Goal: Task Accomplishment & Management: Complete application form

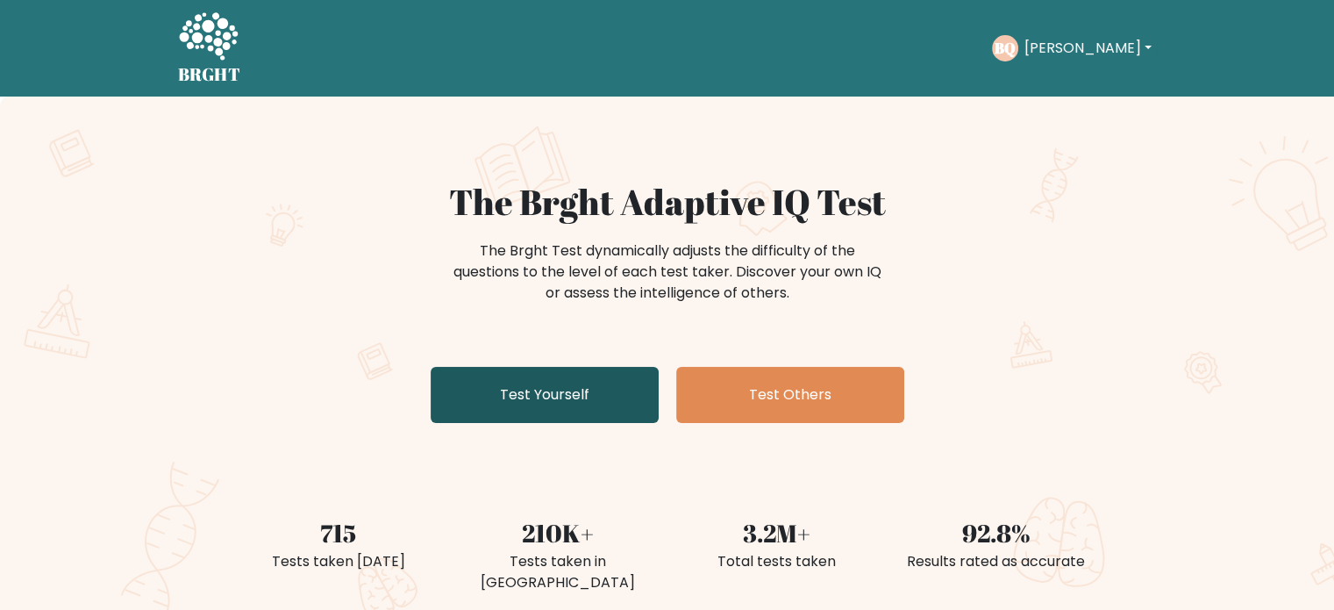
click at [493, 404] on link "Test Yourself" at bounding box center [545, 395] width 228 height 56
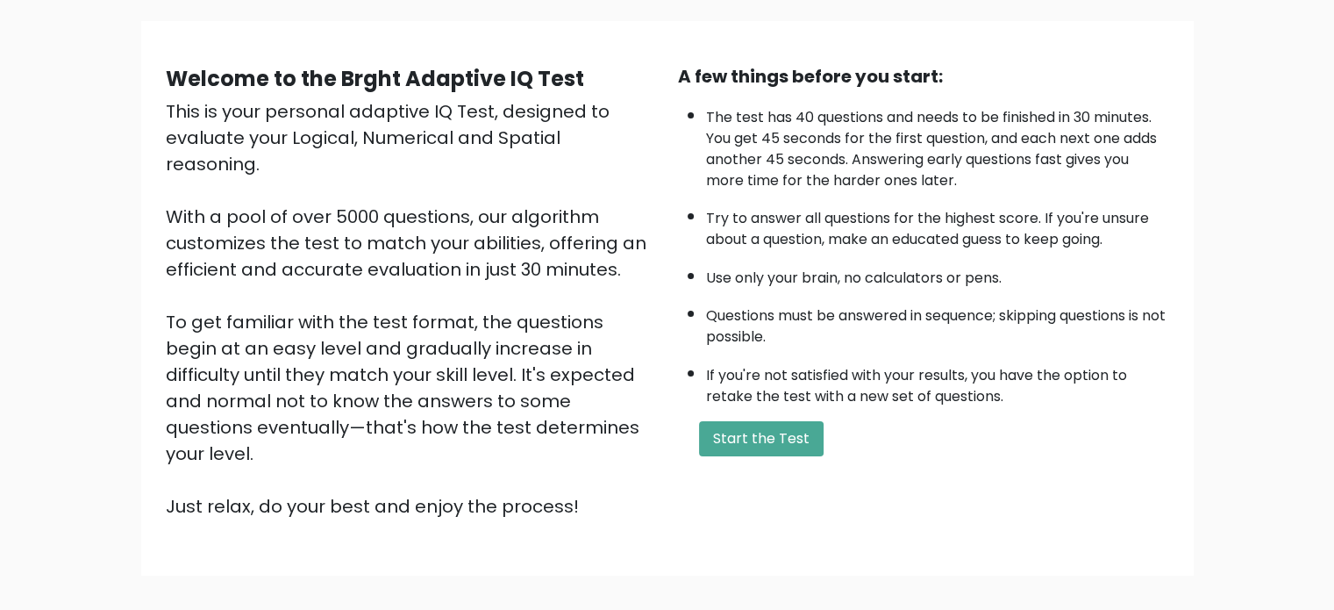
scroll to position [88, 0]
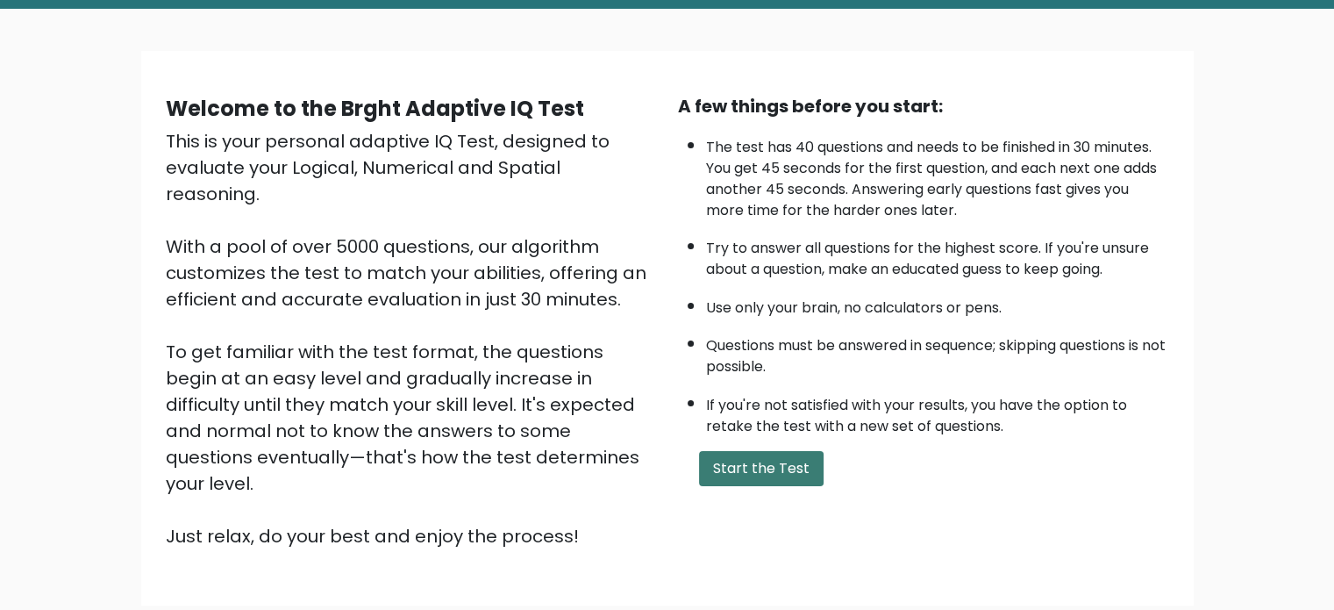
click at [719, 455] on button "Start the Test" at bounding box center [761, 468] width 125 height 35
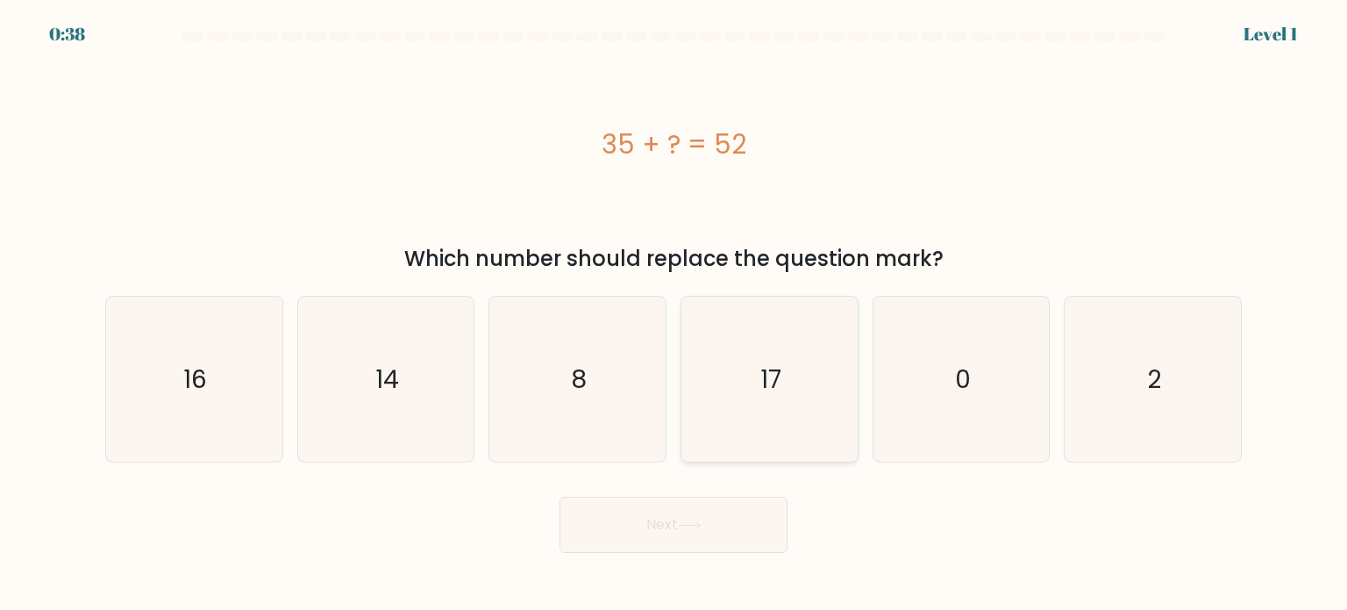
click at [743, 417] on icon "17" at bounding box center [769, 379] width 165 height 165
click at [675, 314] on input "d. 17" at bounding box center [674, 309] width 1 height 9
radio input "true"
click at [702, 511] on button "Next" at bounding box center [674, 525] width 228 height 56
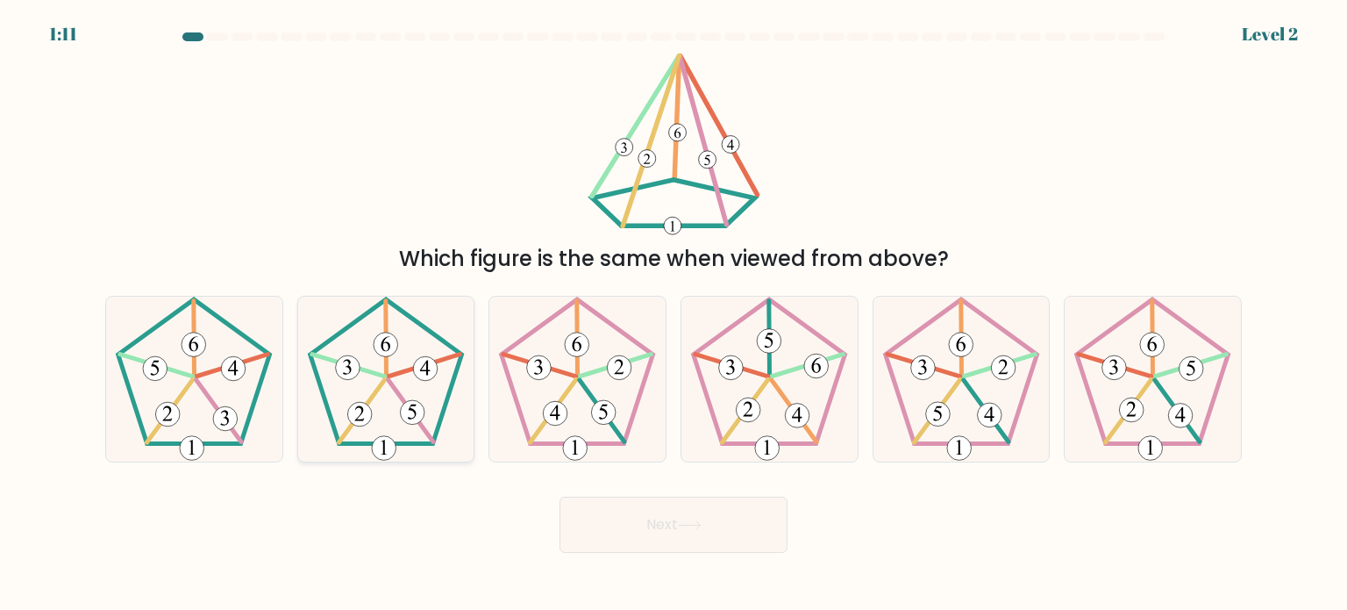
click at [428, 438] on 143 at bounding box center [411, 410] width 45 height 61
click at [674, 314] on input "b." at bounding box center [674, 309] width 1 height 9
radio input "true"
click at [593, 521] on button "Next" at bounding box center [674, 525] width 228 height 56
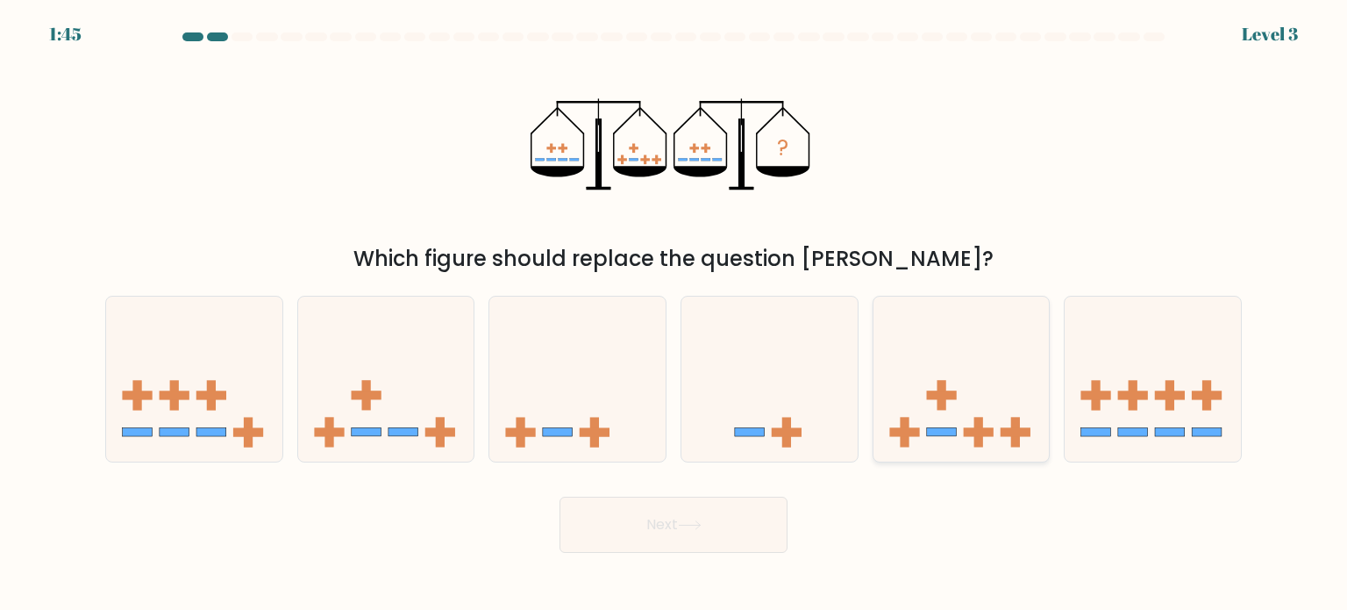
click at [948, 403] on icon at bounding box center [962, 379] width 176 height 146
click at [675, 314] on input "e." at bounding box center [674, 309] width 1 height 9
radio input "true"
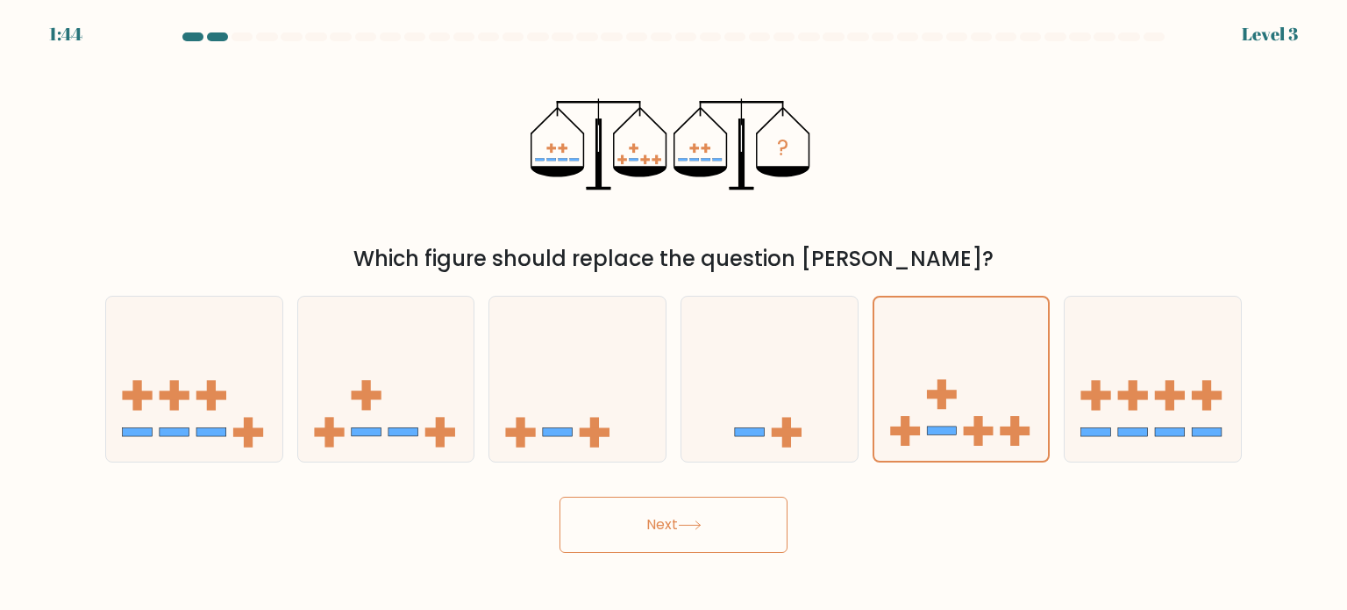
click at [661, 532] on button "Next" at bounding box center [674, 525] width 228 height 56
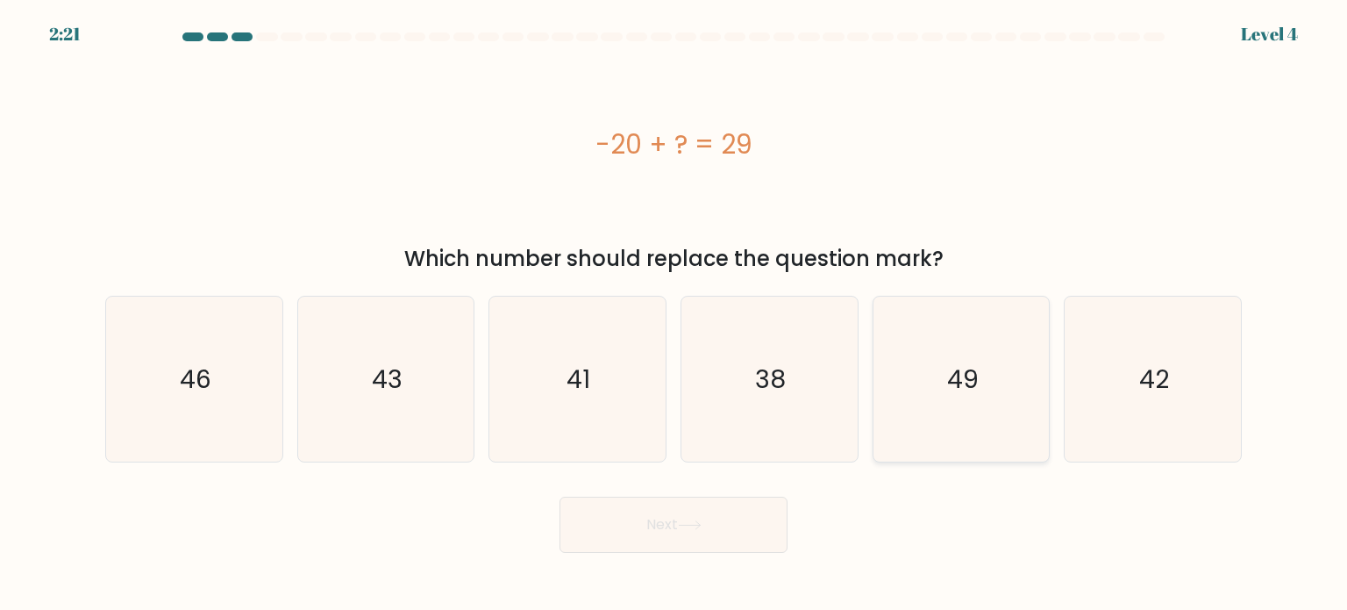
click at [1044, 373] on icon "49" at bounding box center [961, 379] width 165 height 165
click at [675, 314] on input "e. 49" at bounding box center [674, 309] width 1 height 9
radio input "true"
click at [646, 533] on button "Next" at bounding box center [674, 525] width 228 height 56
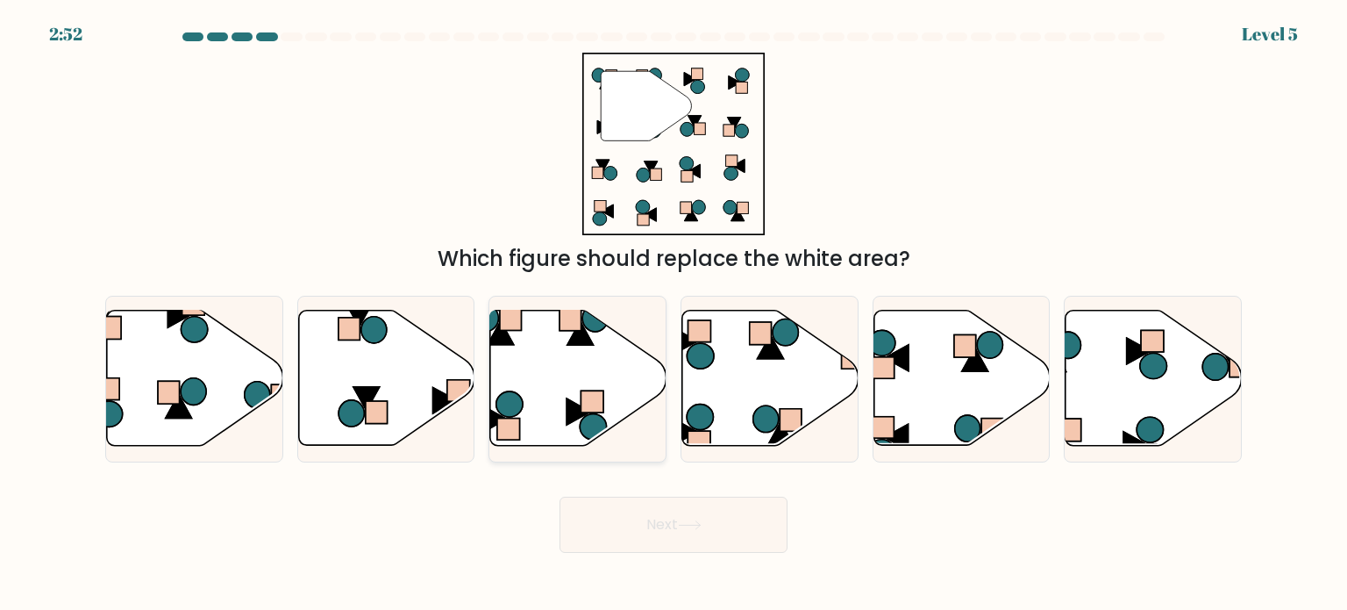
click at [505, 343] on icon at bounding box center [501, 333] width 26 height 24
click at [674, 314] on input "c." at bounding box center [674, 309] width 1 height 9
radio input "true"
click at [668, 532] on button "Next" at bounding box center [674, 525] width 228 height 56
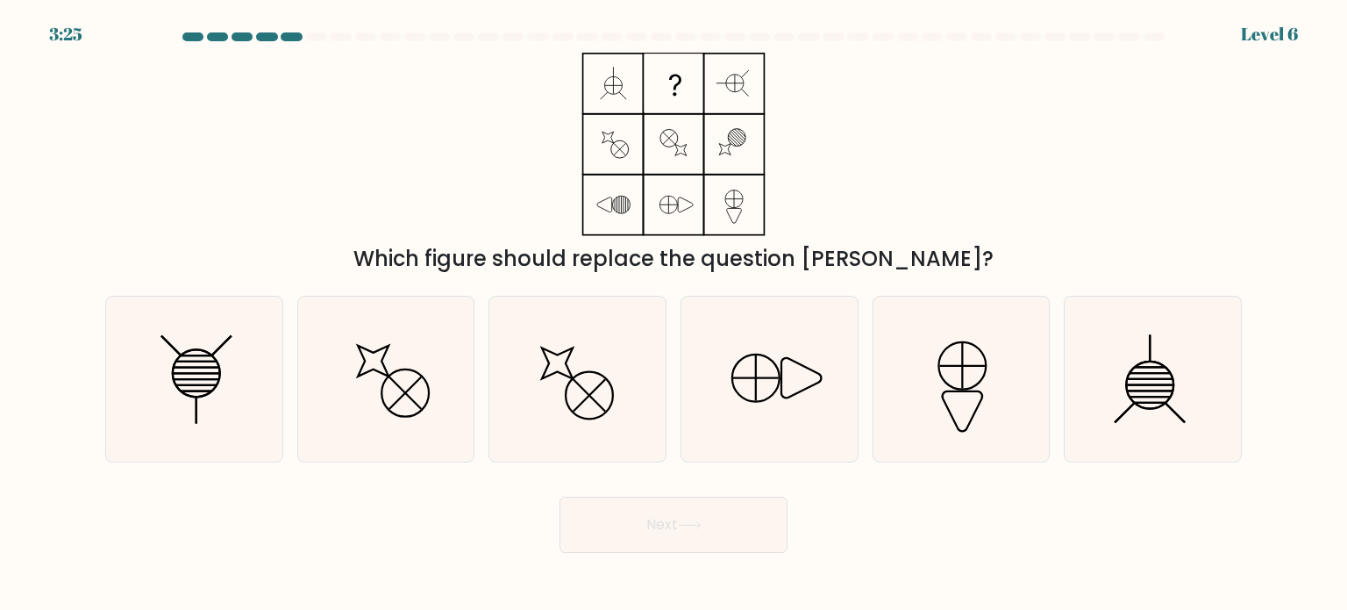
click at [1061, 348] on div "f." at bounding box center [1153, 379] width 192 height 167
click at [1122, 366] on icon at bounding box center [1152, 379] width 165 height 165
click at [675, 314] on input "f." at bounding box center [674, 309] width 1 height 9
radio input "true"
click at [621, 501] on button "Next" at bounding box center [674, 525] width 228 height 56
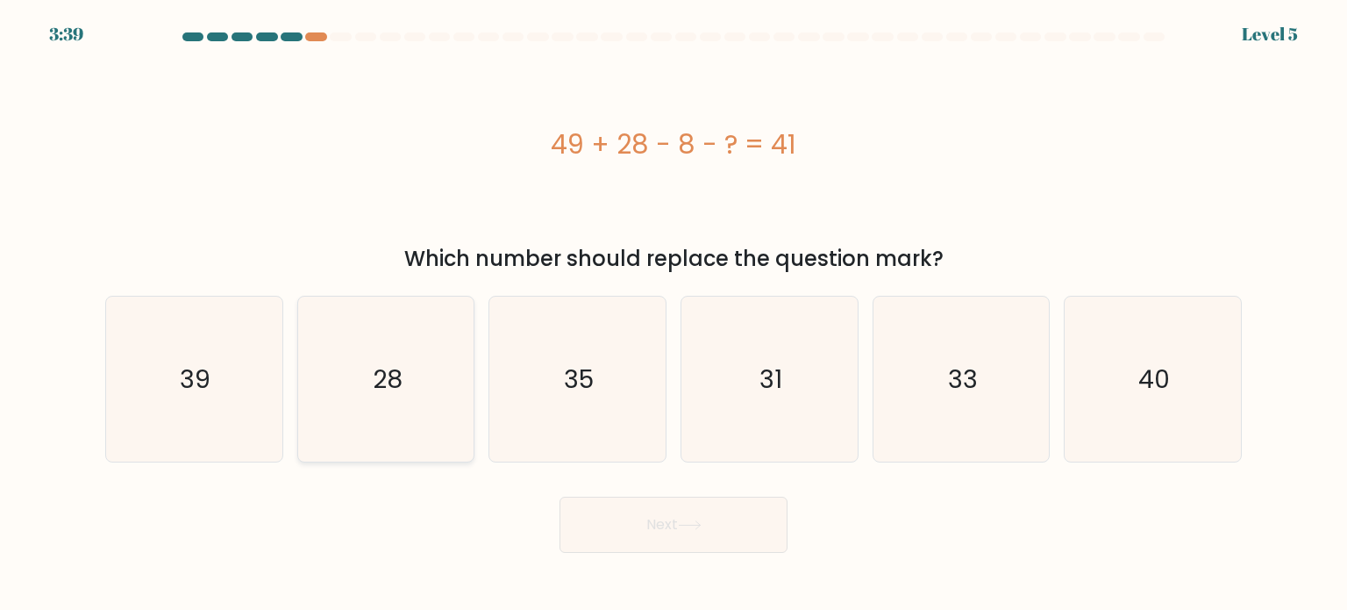
click at [446, 364] on icon "28" at bounding box center [386, 379] width 165 height 165
click at [674, 314] on input "b. 28" at bounding box center [674, 309] width 1 height 9
radio input "true"
click at [654, 557] on body "3:39 Level 5 a." at bounding box center [673, 305] width 1347 height 610
click at [658, 547] on button "Next" at bounding box center [674, 525] width 228 height 56
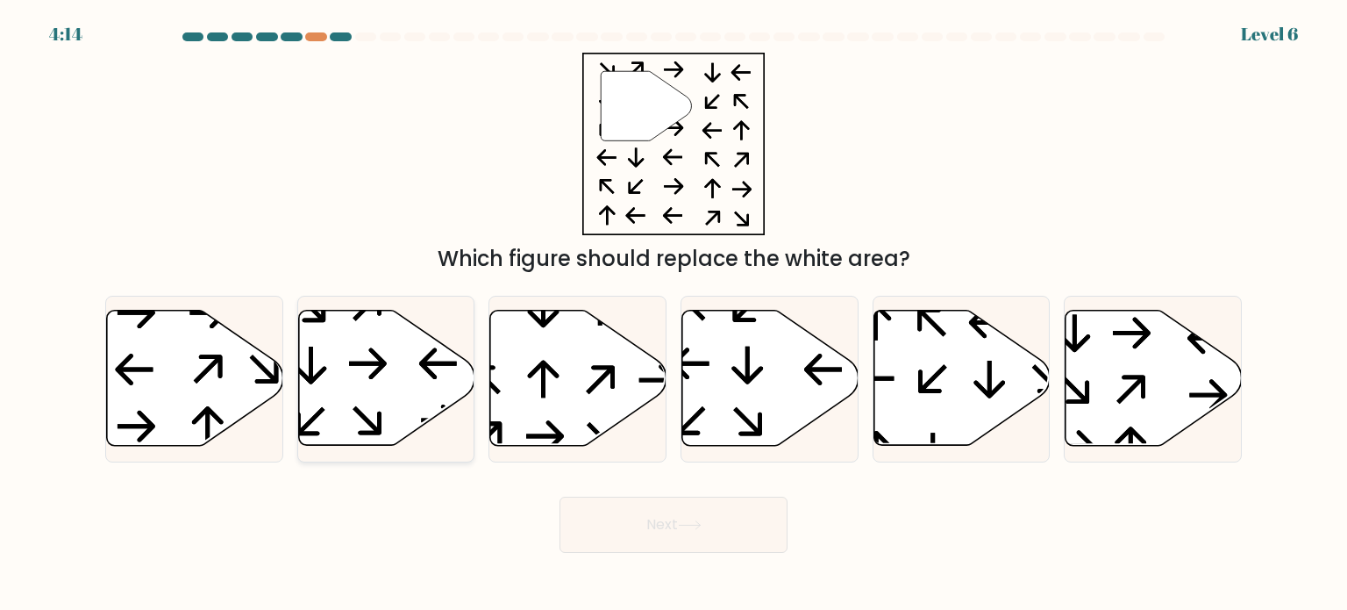
click at [362, 343] on icon at bounding box center [386, 378] width 176 height 135
click at [674, 314] on input "b." at bounding box center [674, 309] width 1 height 9
radio input "true"
click at [682, 518] on button "Next" at bounding box center [674, 525] width 228 height 56
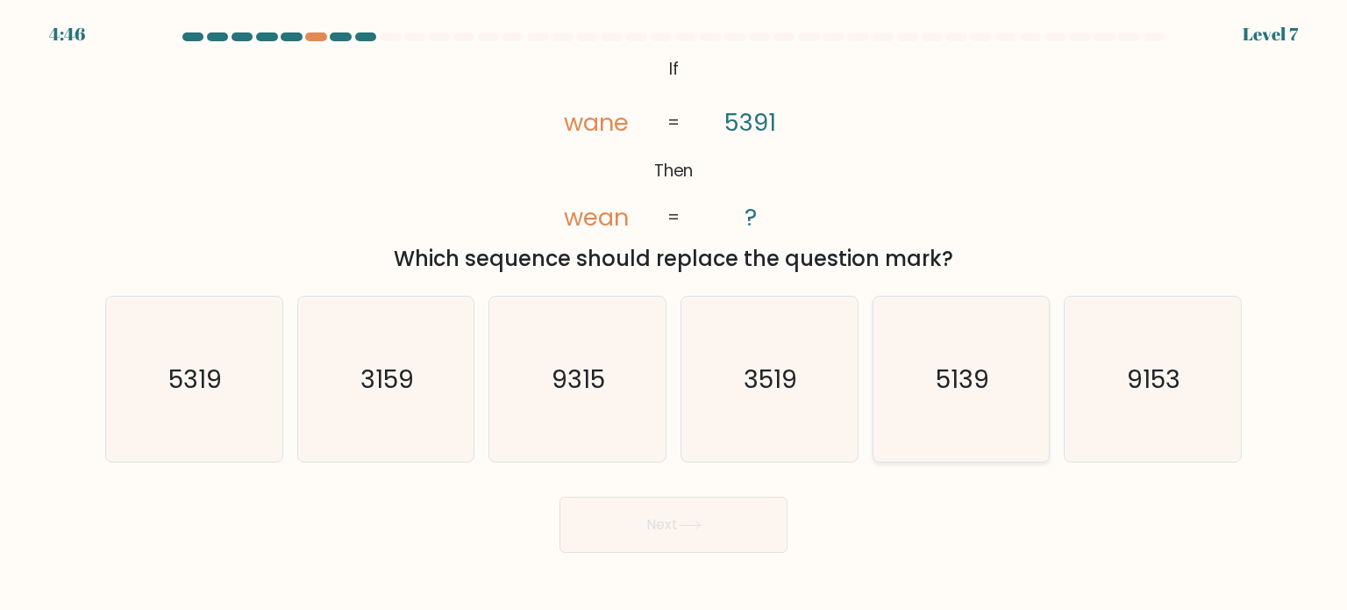
click at [936, 417] on icon "5139" at bounding box center [961, 379] width 165 height 165
click at [675, 314] on input "e. 5139" at bounding box center [674, 309] width 1 height 9
radio input "true"
click at [728, 529] on button "Next" at bounding box center [674, 525] width 228 height 56
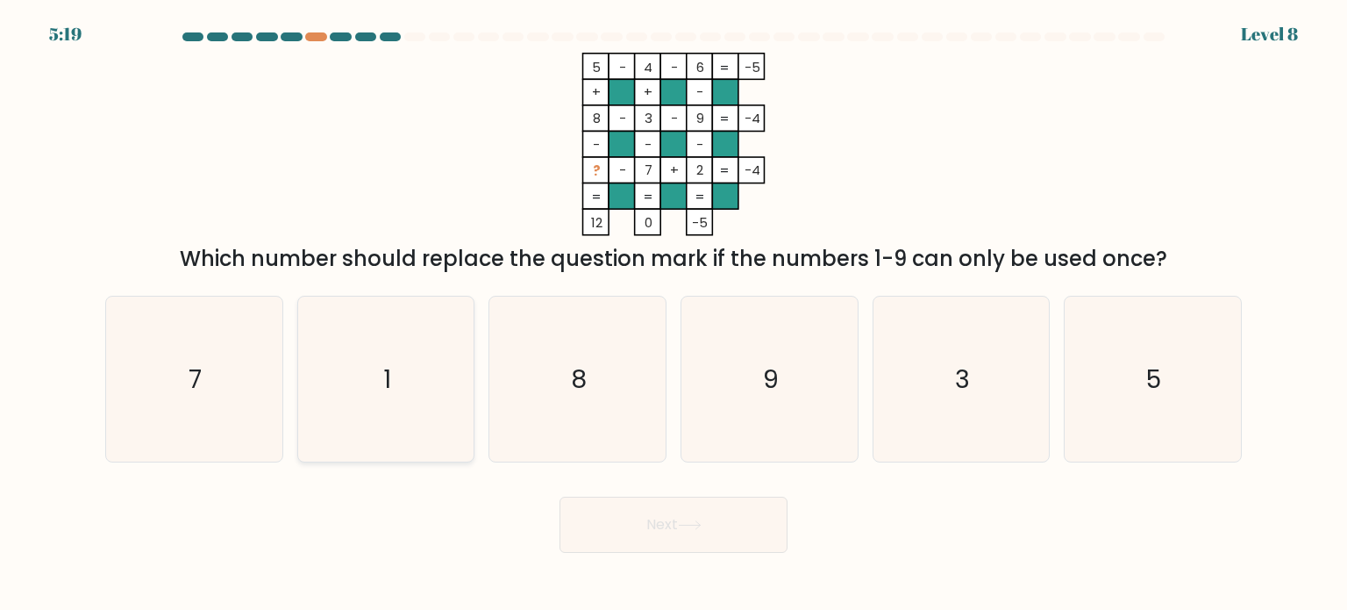
click at [344, 347] on icon "1" at bounding box center [386, 379] width 165 height 165
click at [674, 314] on input "b. 1" at bounding box center [674, 309] width 1 height 9
radio input "true"
click at [604, 542] on button "Next" at bounding box center [674, 525] width 228 height 56
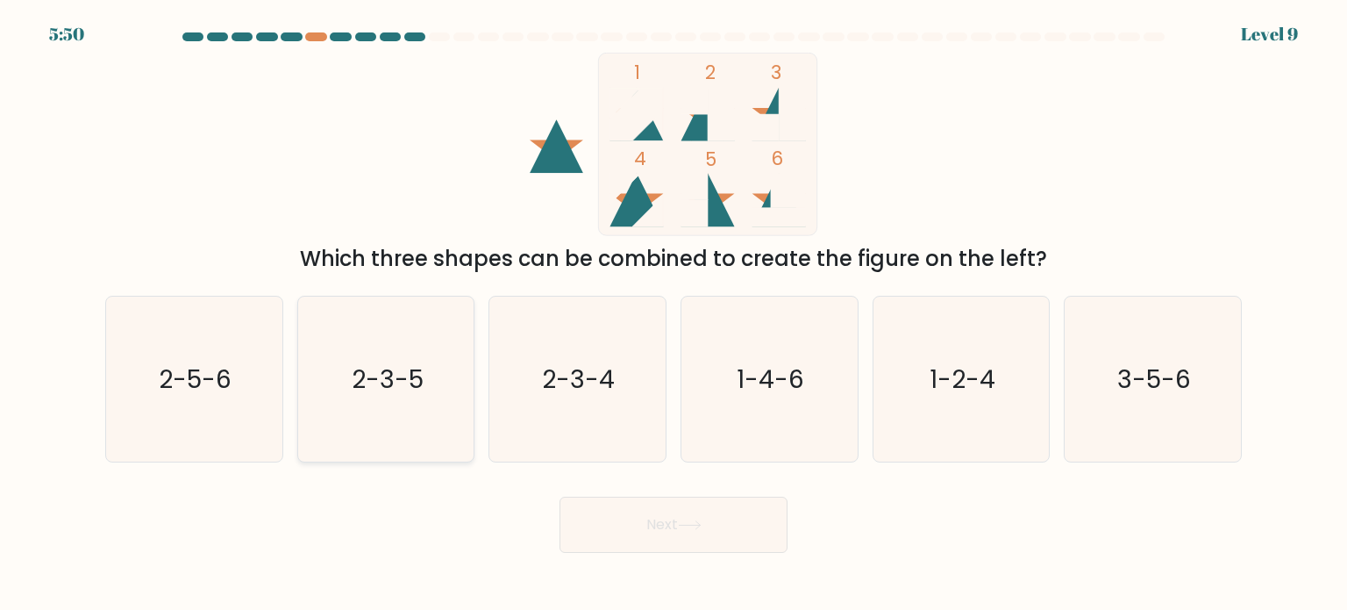
click at [425, 393] on icon "2-3-5" at bounding box center [386, 379] width 165 height 165
click at [674, 314] on input "b. 2-3-5" at bounding box center [674, 309] width 1 height 9
radio input "true"
click at [685, 513] on button "Next" at bounding box center [674, 525] width 228 height 56
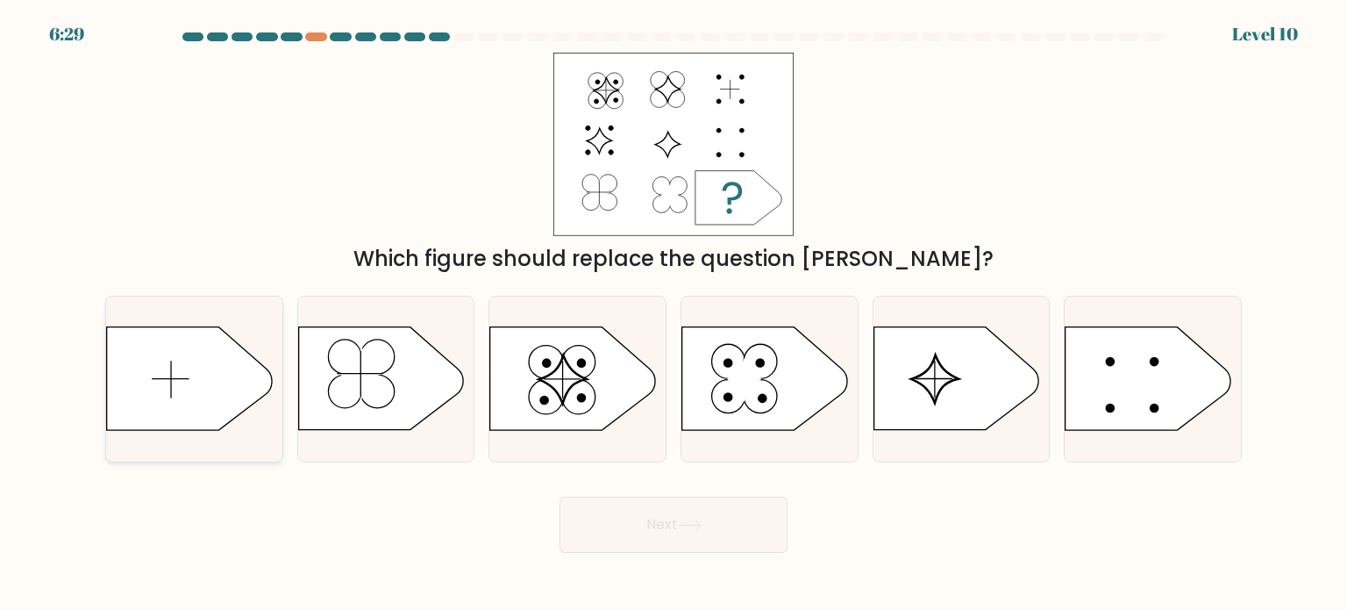
click at [221, 369] on icon at bounding box center [189, 378] width 165 height 103
click at [674, 314] on input "a." at bounding box center [674, 309] width 1 height 9
radio input "true"
click at [682, 525] on icon at bounding box center [690, 525] width 24 height 10
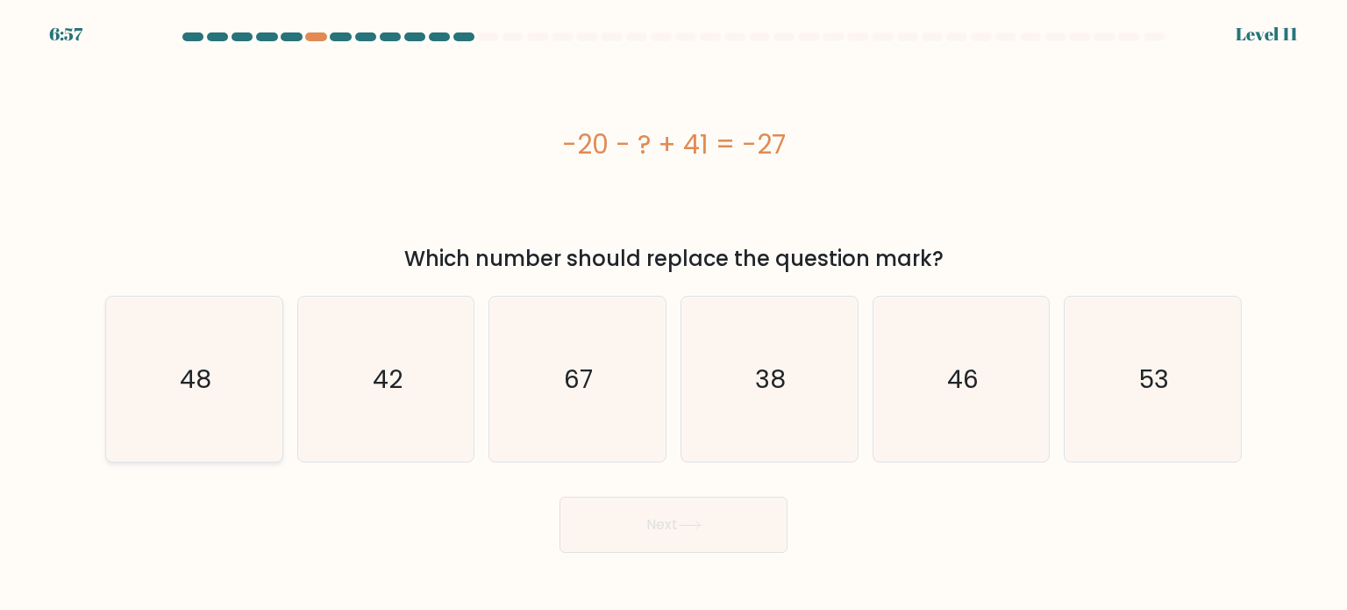
click at [171, 375] on icon "48" at bounding box center [193, 379] width 165 height 165
click at [674, 314] on input "a. 48" at bounding box center [674, 309] width 1 height 9
radio input "true"
click at [653, 529] on button "Next" at bounding box center [674, 525] width 228 height 56
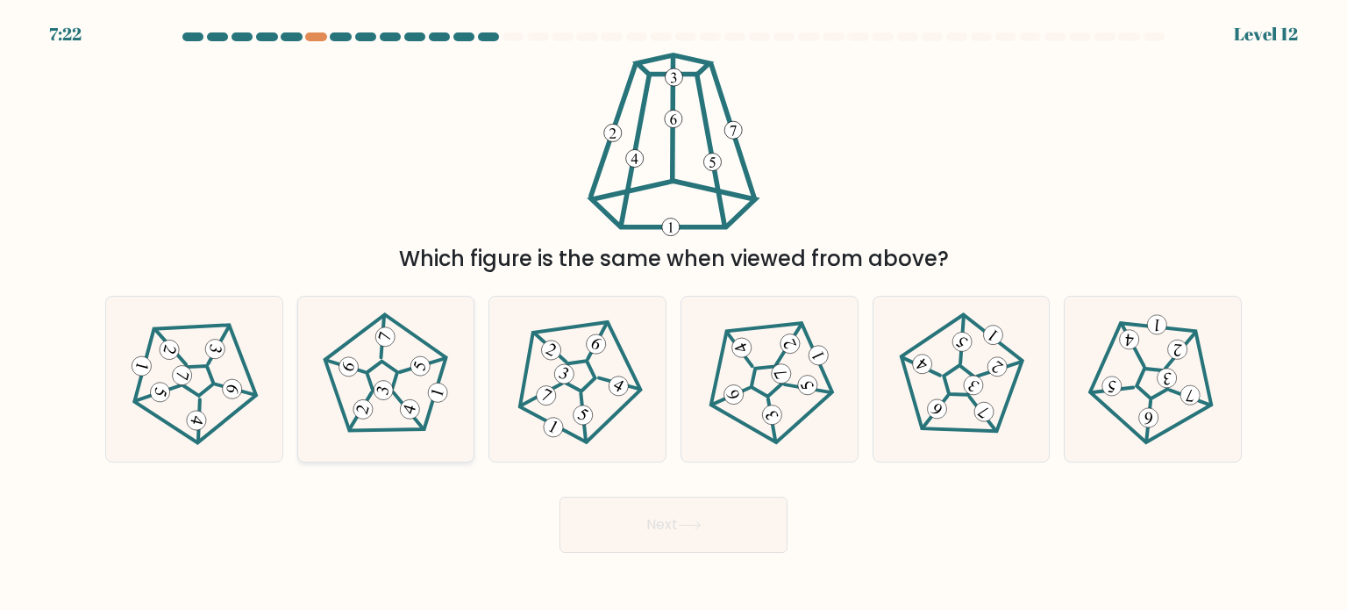
click at [397, 393] on icon at bounding box center [386, 378] width 132 height 132
click at [674, 314] on input "b." at bounding box center [674, 309] width 1 height 9
radio input "true"
click at [607, 526] on button "Next" at bounding box center [674, 525] width 228 height 56
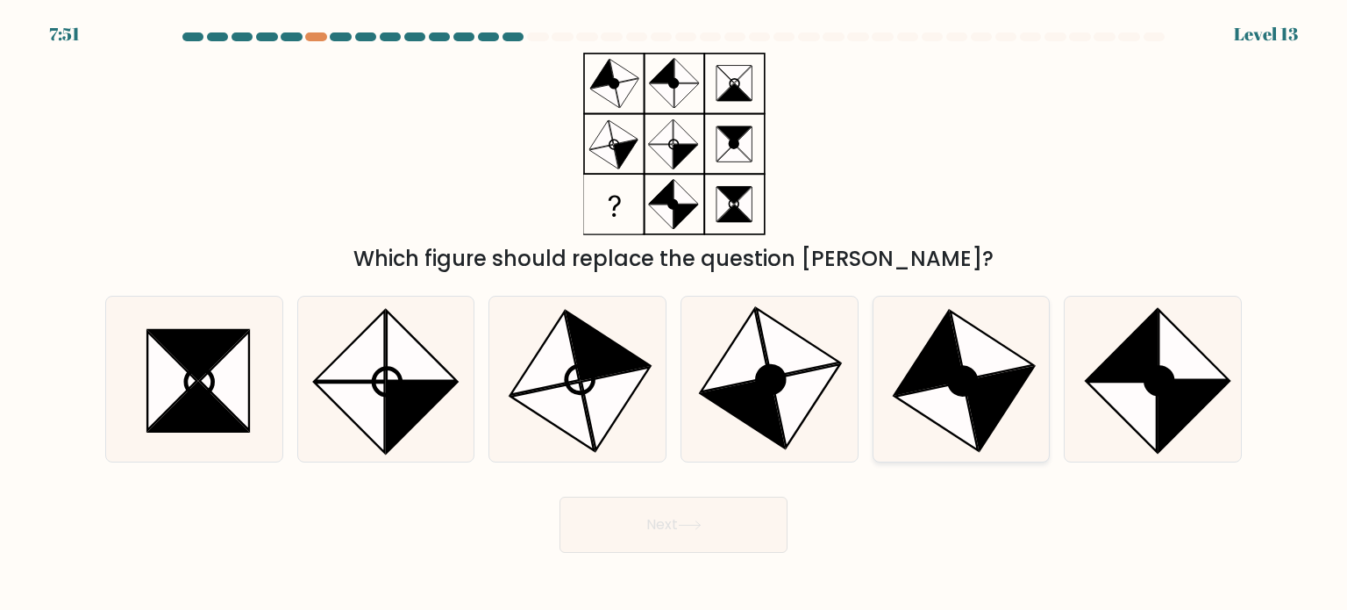
click at [1029, 364] on icon at bounding box center [992, 345] width 83 height 68
click at [675, 314] on input "e." at bounding box center [674, 309] width 1 height 9
radio input "true"
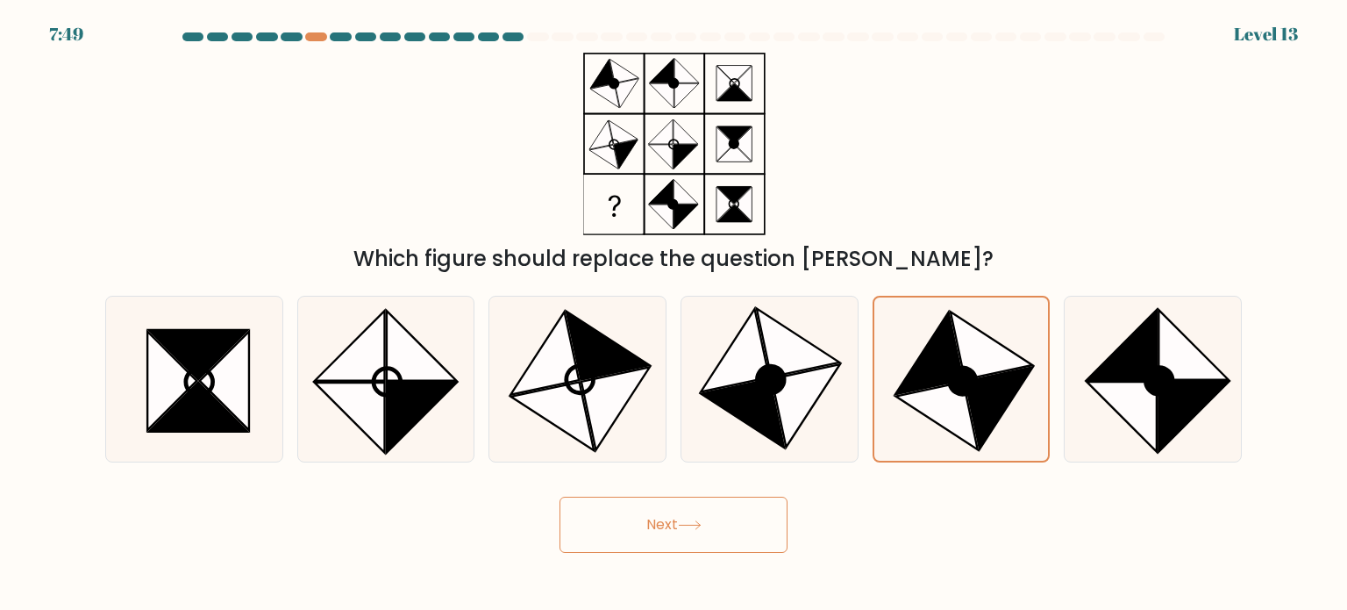
click at [651, 513] on button "Next" at bounding box center [674, 525] width 228 height 56
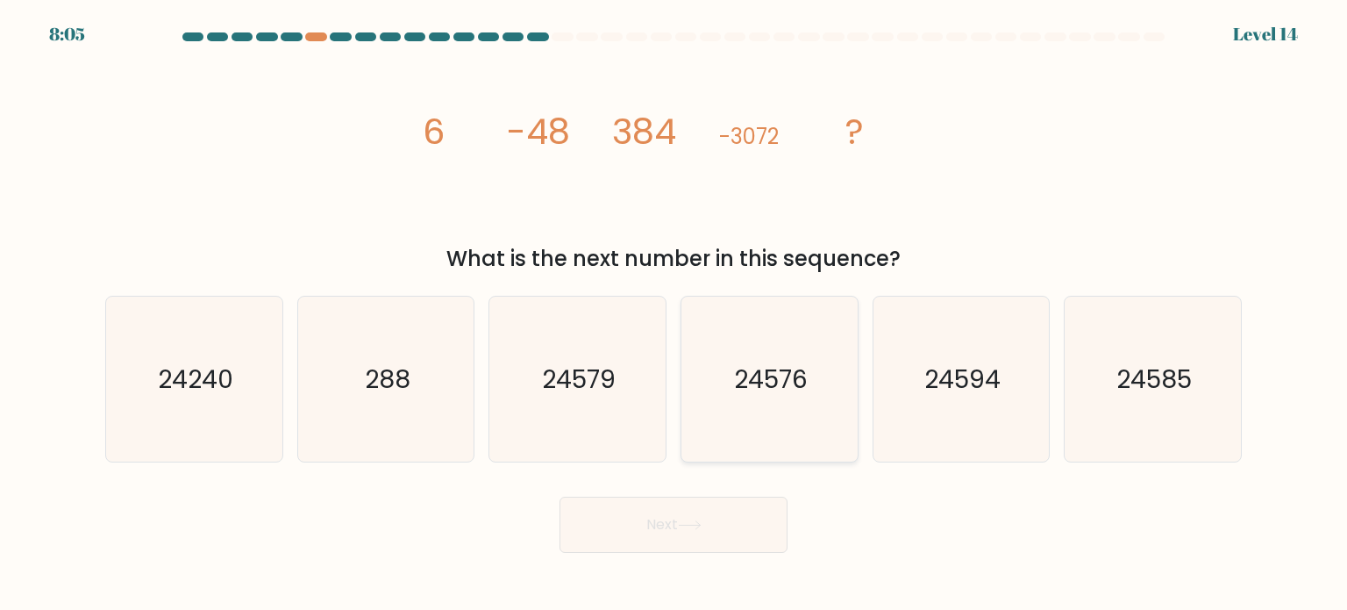
click at [740, 439] on icon "24576" at bounding box center [769, 379] width 165 height 165
click at [675, 314] on input "d. 24576" at bounding box center [674, 309] width 1 height 9
radio input "true"
click at [674, 522] on button "Next" at bounding box center [674, 525] width 228 height 56
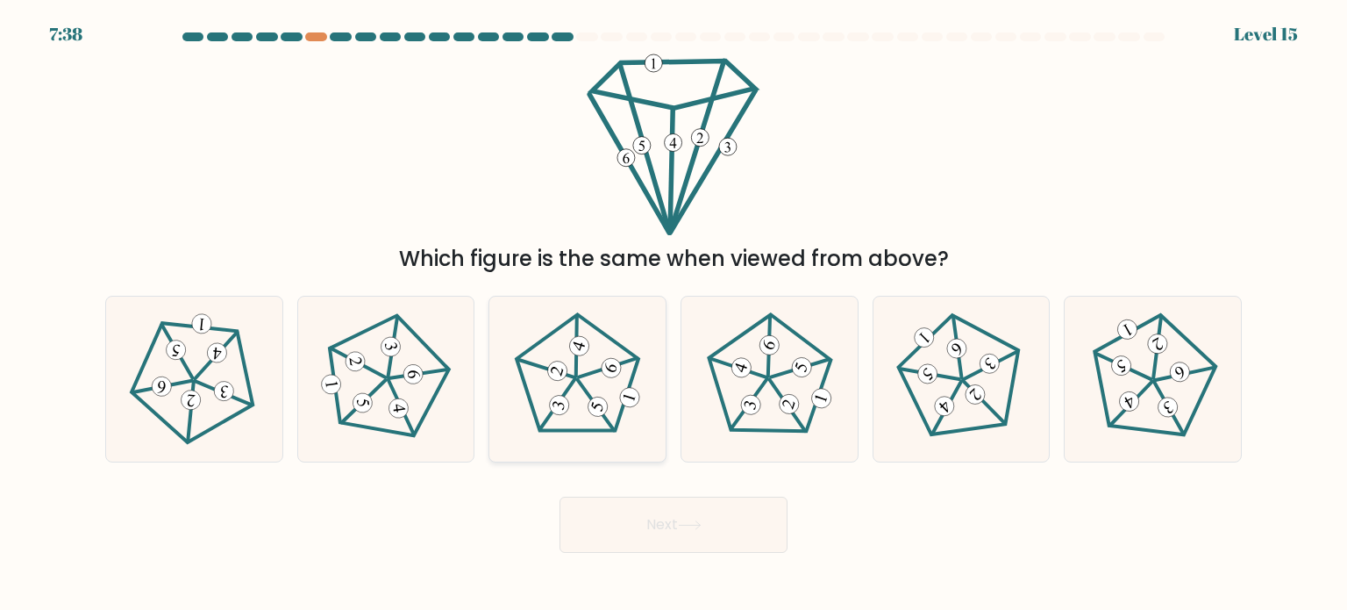
click at [609, 410] on icon at bounding box center [577, 378] width 132 height 132
click at [674, 314] on input "c." at bounding box center [674, 309] width 1 height 9
radio input "true"
click at [654, 532] on button "Next" at bounding box center [674, 525] width 228 height 56
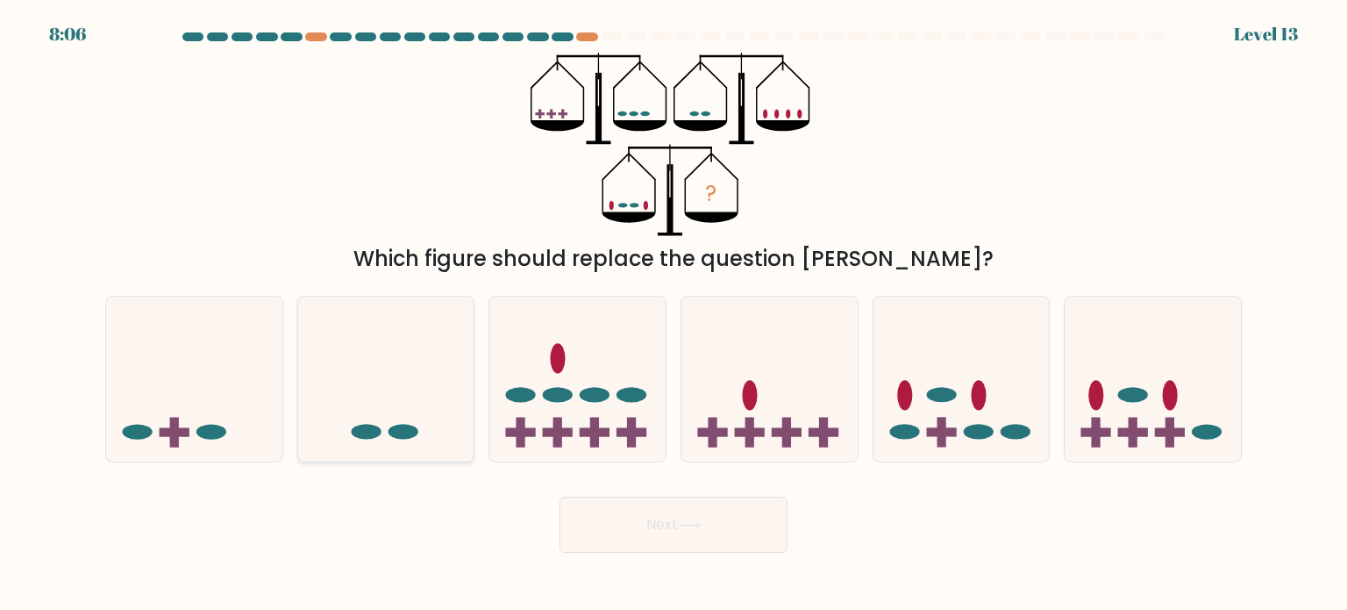
click at [439, 441] on icon at bounding box center [386, 379] width 176 height 146
click at [674, 314] on input "b." at bounding box center [674, 309] width 1 height 9
radio input "true"
click at [623, 532] on button "Next" at bounding box center [674, 525] width 228 height 56
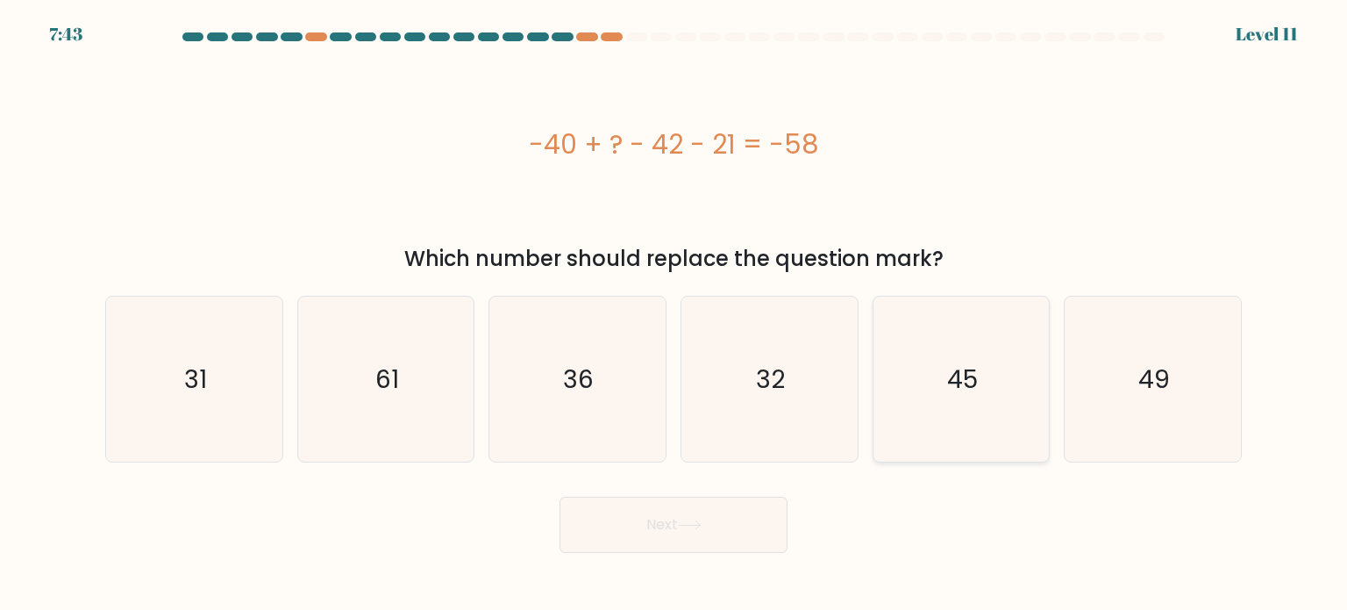
click at [948, 447] on icon "45" at bounding box center [961, 379] width 165 height 165
click at [675, 314] on input "e. 45" at bounding box center [674, 309] width 1 height 9
radio input "true"
click at [612, 538] on button "Next" at bounding box center [674, 525] width 228 height 56
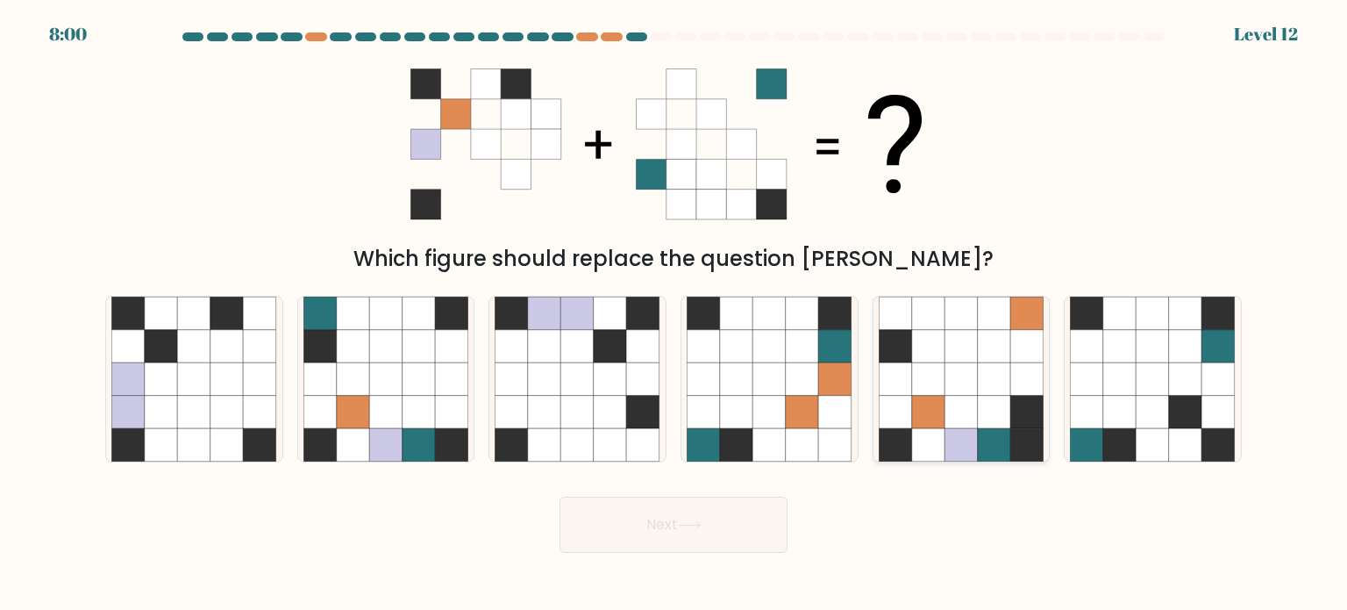
click at [944, 421] on icon at bounding box center [928, 411] width 33 height 33
click at [675, 314] on input "e." at bounding box center [674, 309] width 1 height 9
radio input "true"
click at [686, 516] on button "Next" at bounding box center [674, 525] width 228 height 56
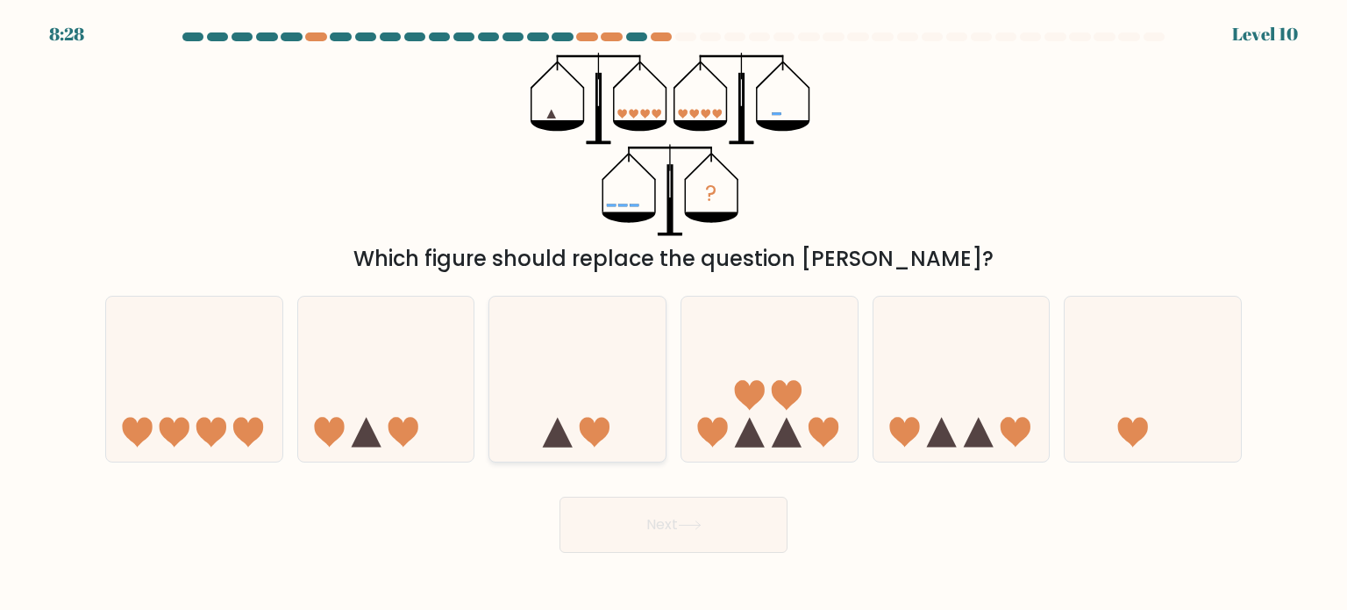
click at [592, 417] on icon at bounding box center [577, 379] width 176 height 146
click at [674, 314] on input "c." at bounding box center [674, 309] width 1 height 9
radio input "true"
click at [682, 537] on button "Next" at bounding box center [674, 525] width 228 height 56
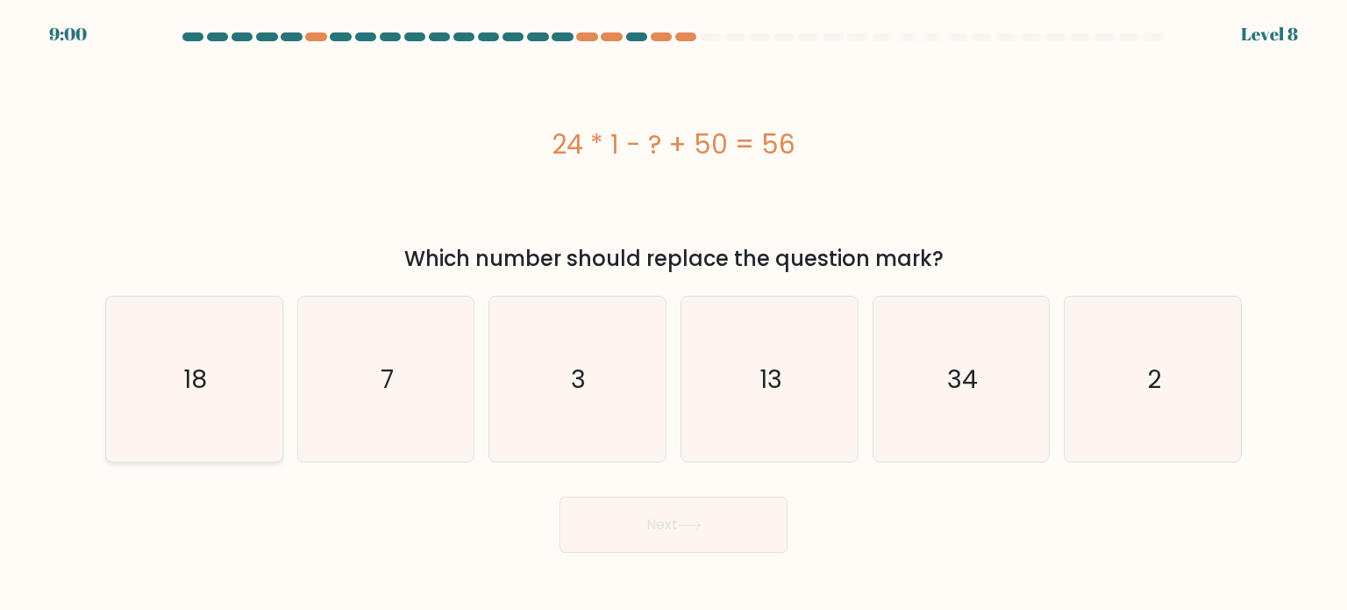
click at [151, 397] on icon "18" at bounding box center [193, 379] width 165 height 165
click at [674, 314] on input "a. 18" at bounding box center [674, 309] width 1 height 9
radio input "true"
click at [707, 504] on button "Next" at bounding box center [674, 525] width 228 height 56
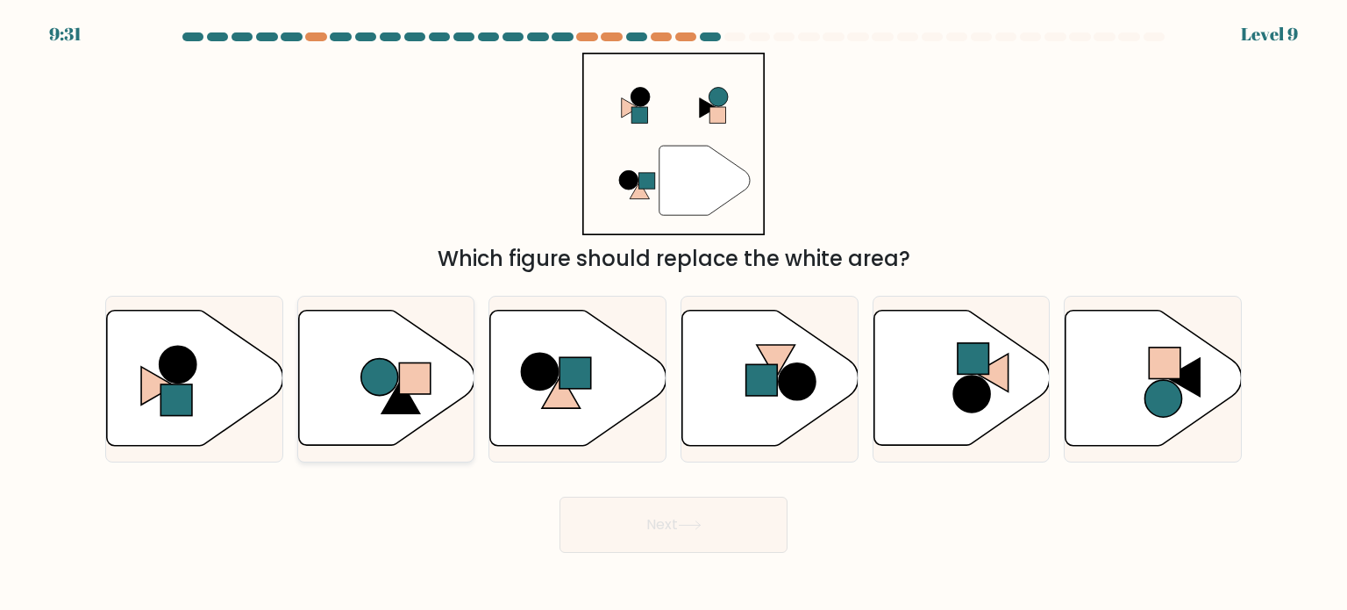
click at [375, 361] on circle at bounding box center [379, 377] width 37 height 37
click at [674, 314] on input "b." at bounding box center [674, 309] width 1 height 9
radio input "true"
click at [633, 517] on button "Next" at bounding box center [674, 525] width 228 height 56
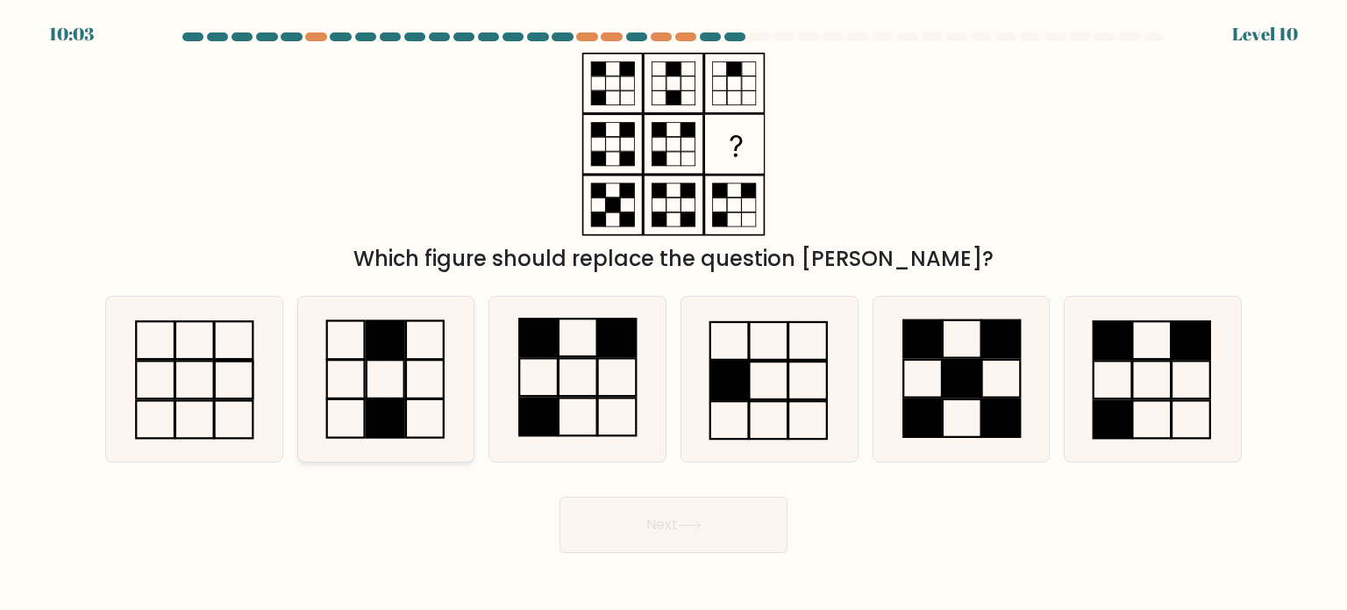
click at [412, 404] on icon at bounding box center [386, 379] width 165 height 165
click at [674, 314] on input "b." at bounding box center [674, 309] width 1 height 9
radio input "true"
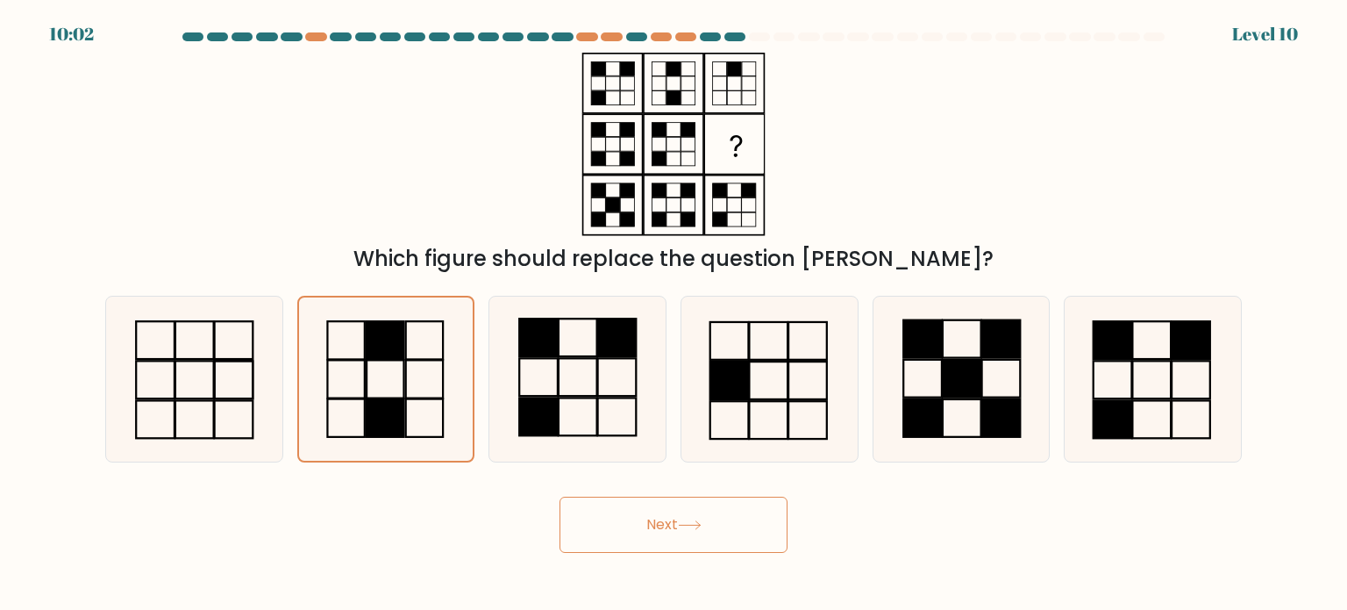
click at [619, 511] on button "Next" at bounding box center [674, 525] width 228 height 56
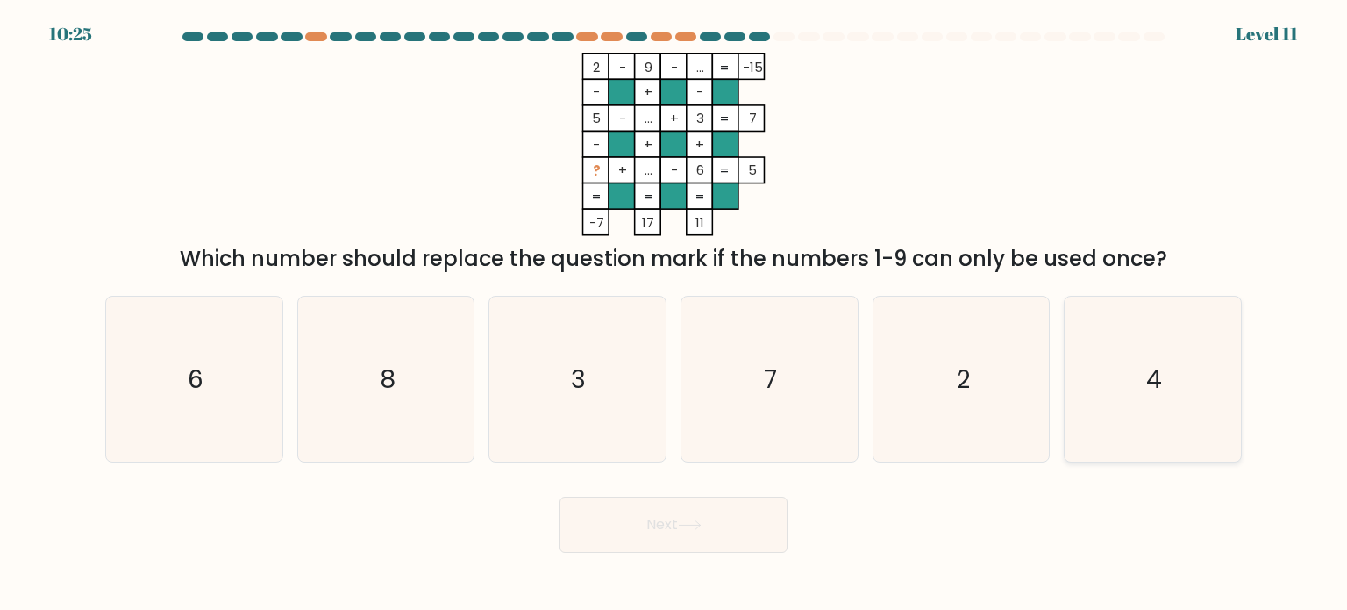
click at [1165, 380] on icon "4" at bounding box center [1152, 379] width 165 height 165
click at [675, 314] on input "f. 4" at bounding box center [674, 309] width 1 height 9
radio input "true"
click at [600, 532] on button "Next" at bounding box center [674, 525] width 228 height 56
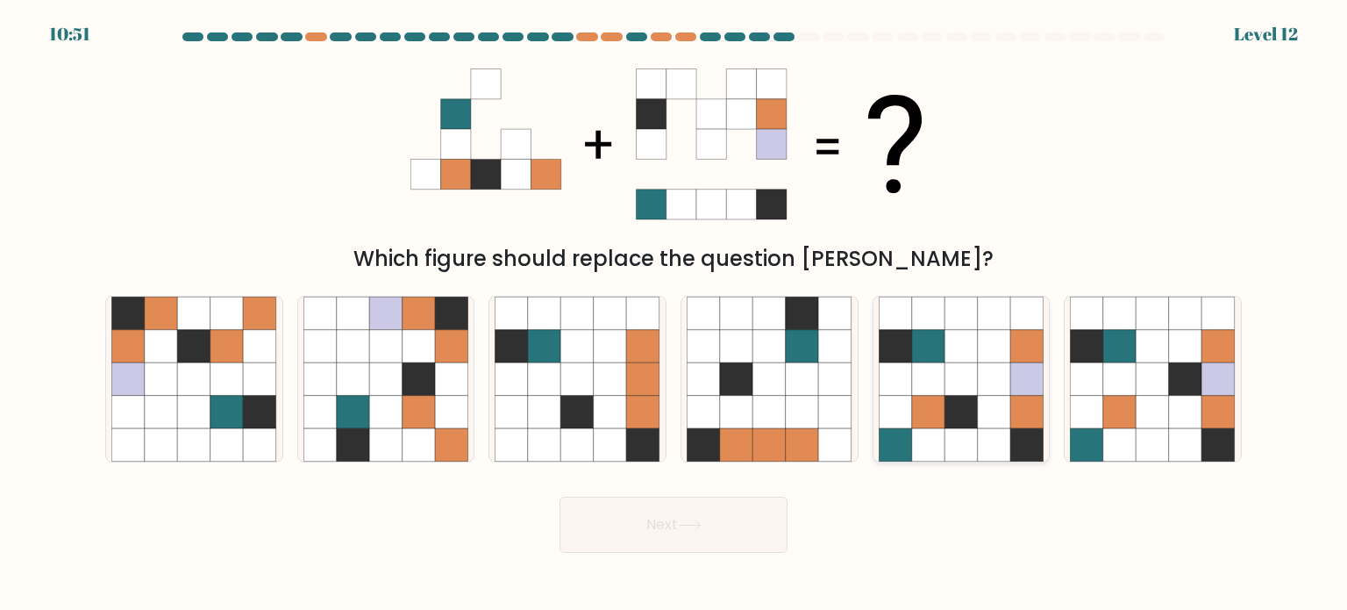
click at [993, 423] on icon at bounding box center [994, 411] width 33 height 33
click at [675, 314] on input "e." at bounding box center [674, 309] width 1 height 9
radio input "true"
click at [624, 544] on button "Next" at bounding box center [674, 525] width 228 height 56
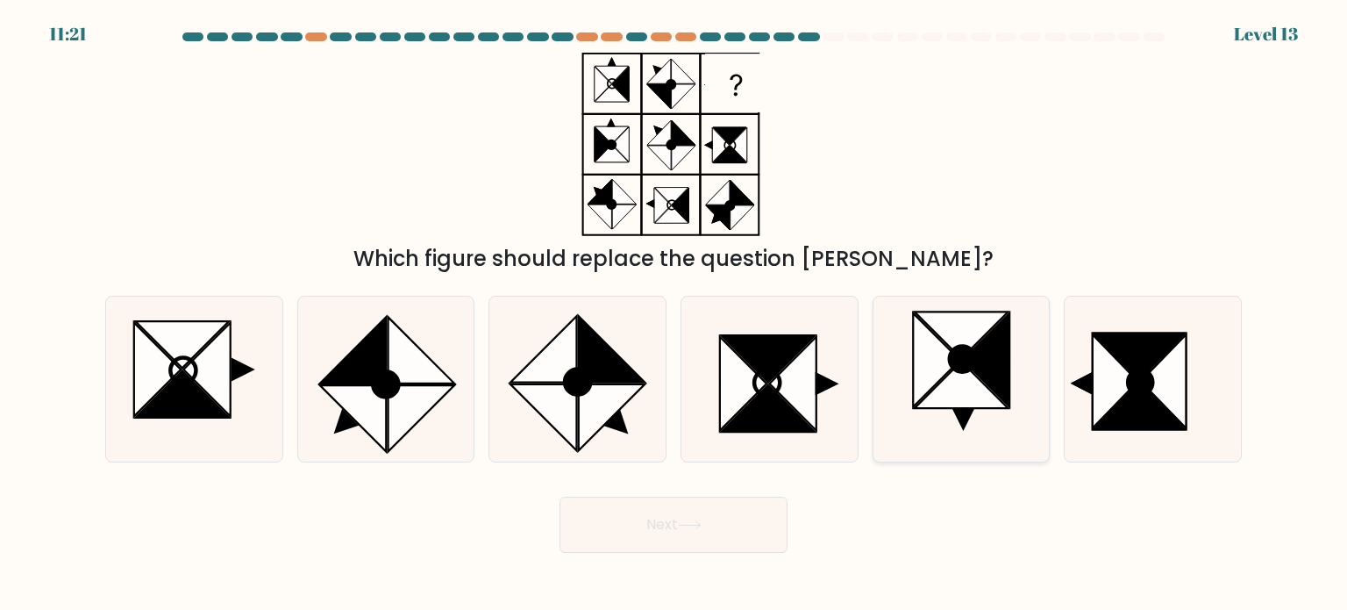
click at [961, 385] on icon at bounding box center [962, 384] width 94 height 46
click at [675, 314] on input "e." at bounding box center [674, 309] width 1 height 9
radio input "true"
click at [604, 532] on button "Next" at bounding box center [674, 525] width 228 height 56
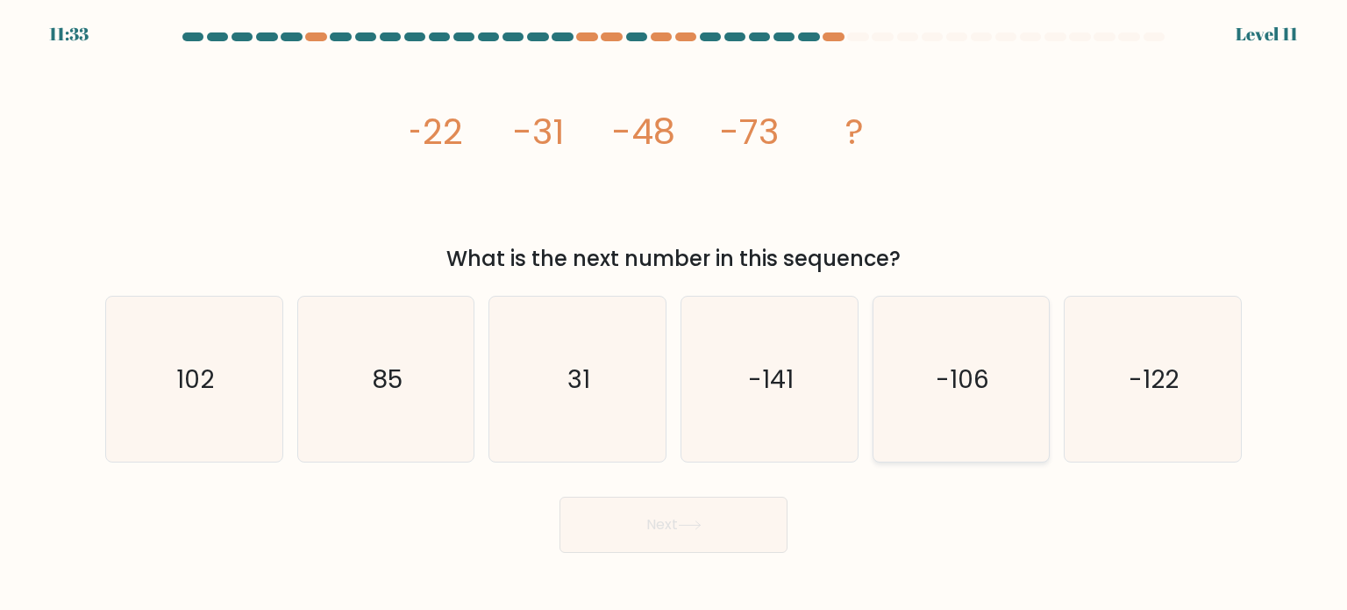
click at [909, 382] on icon "-106" at bounding box center [961, 379] width 165 height 165
click at [675, 314] on input "e. -106" at bounding box center [674, 309] width 1 height 9
radio input "true"
click at [652, 515] on button "Next" at bounding box center [674, 525] width 228 height 56
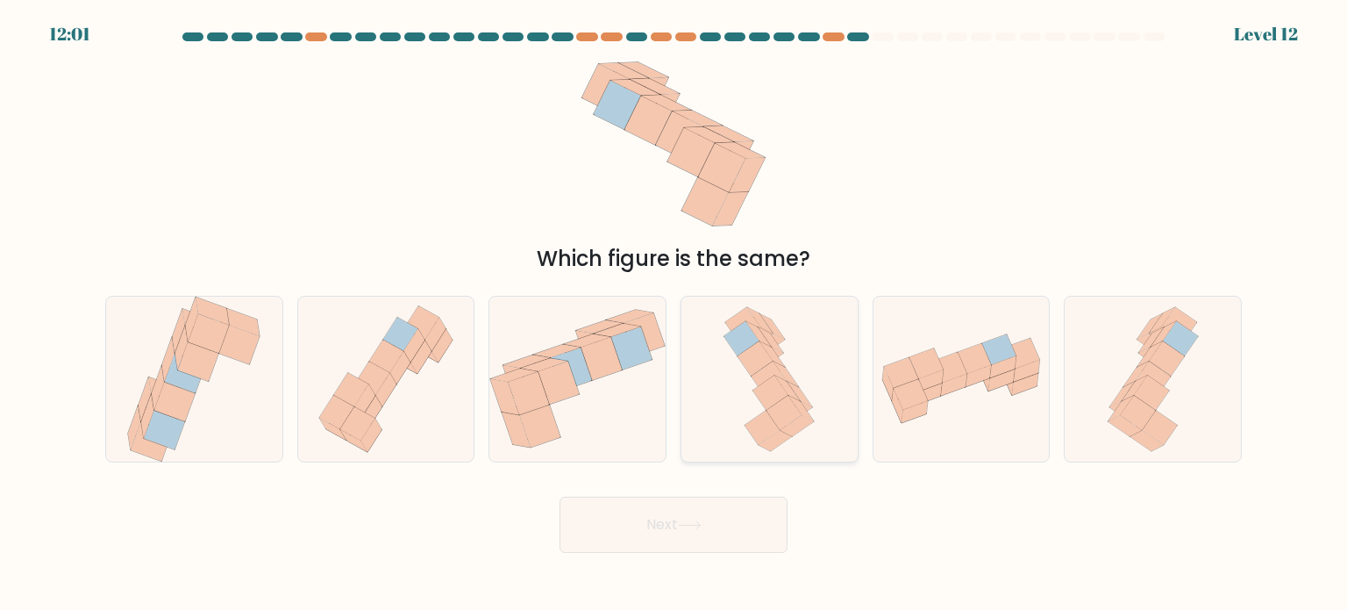
click at [781, 418] on icon at bounding box center [784, 412] width 35 height 34
click at [675, 314] on input "d." at bounding box center [674, 309] width 1 height 9
radio input "true"
click at [704, 530] on button "Next" at bounding box center [674, 525] width 228 height 56
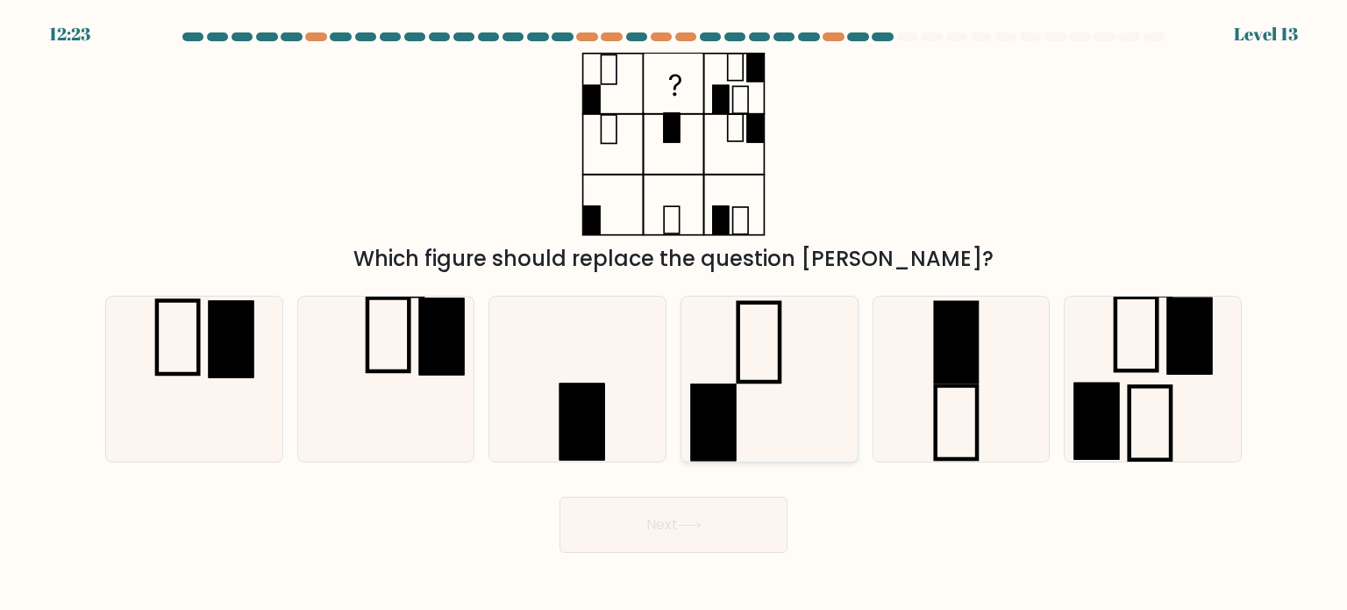
click at [813, 401] on icon at bounding box center [769, 379] width 165 height 165
click at [675, 314] on input "d." at bounding box center [674, 309] width 1 height 9
radio input "true"
click at [931, 397] on icon at bounding box center [961, 379] width 165 height 165
click at [675, 314] on input "e." at bounding box center [674, 309] width 1 height 9
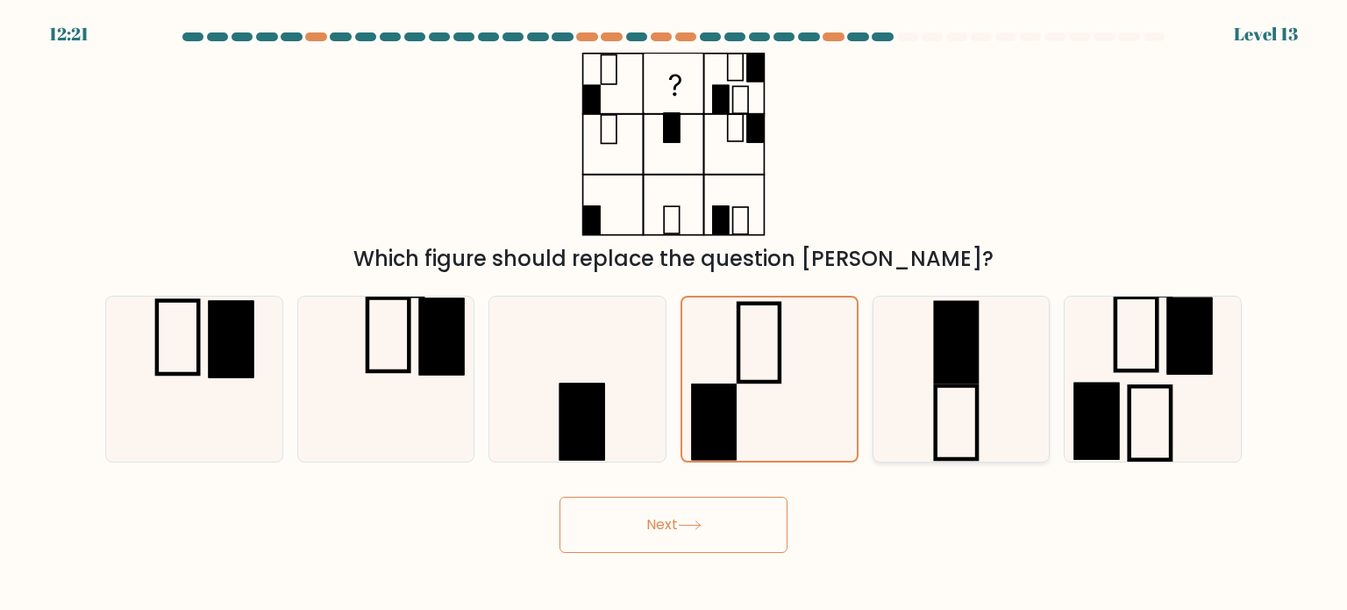
radio input "true"
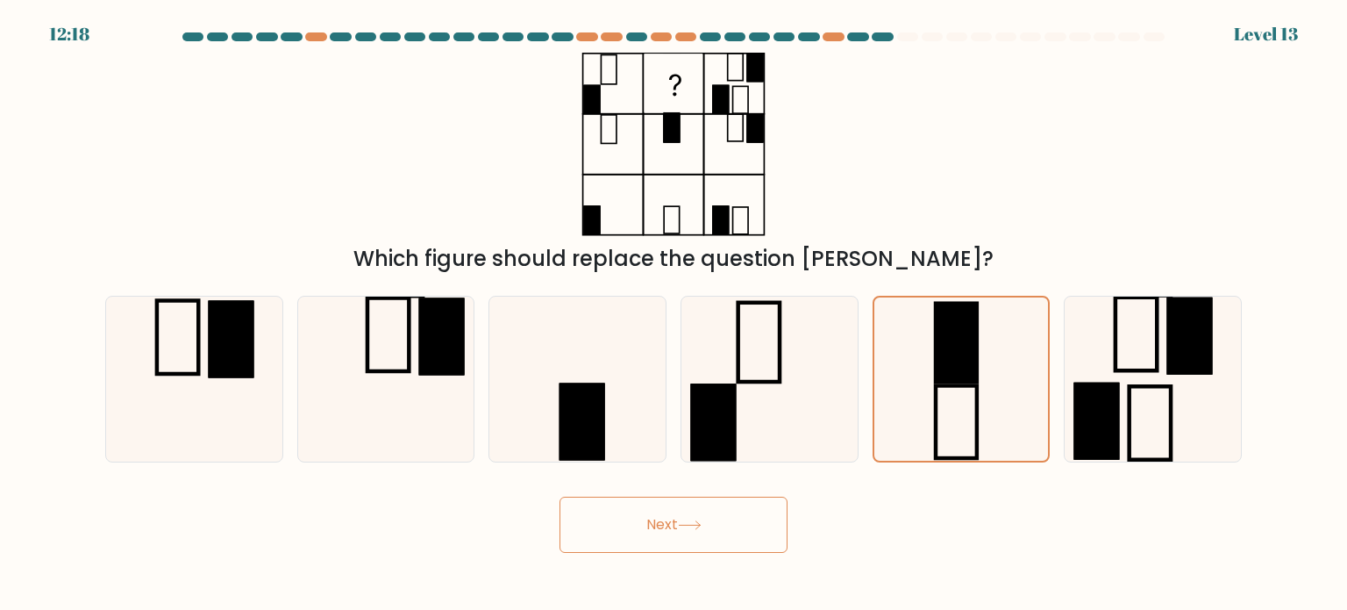
click at [632, 536] on button "Next" at bounding box center [674, 525] width 228 height 56
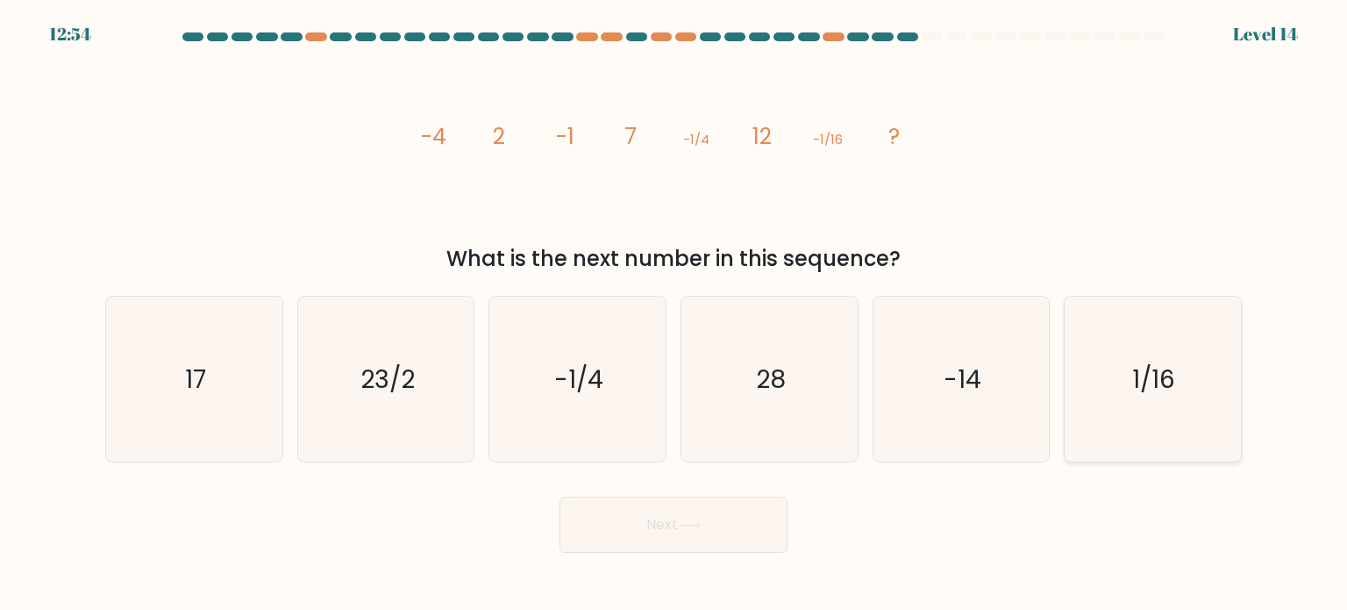
click at [1148, 367] on text "1/16" at bounding box center [1154, 378] width 43 height 35
click at [675, 314] on input "f. 1/16" at bounding box center [674, 309] width 1 height 9
radio input "true"
click at [933, 387] on icon "-14" at bounding box center [961, 379] width 165 height 165
click at [675, 314] on input "e. -14" at bounding box center [674, 309] width 1 height 9
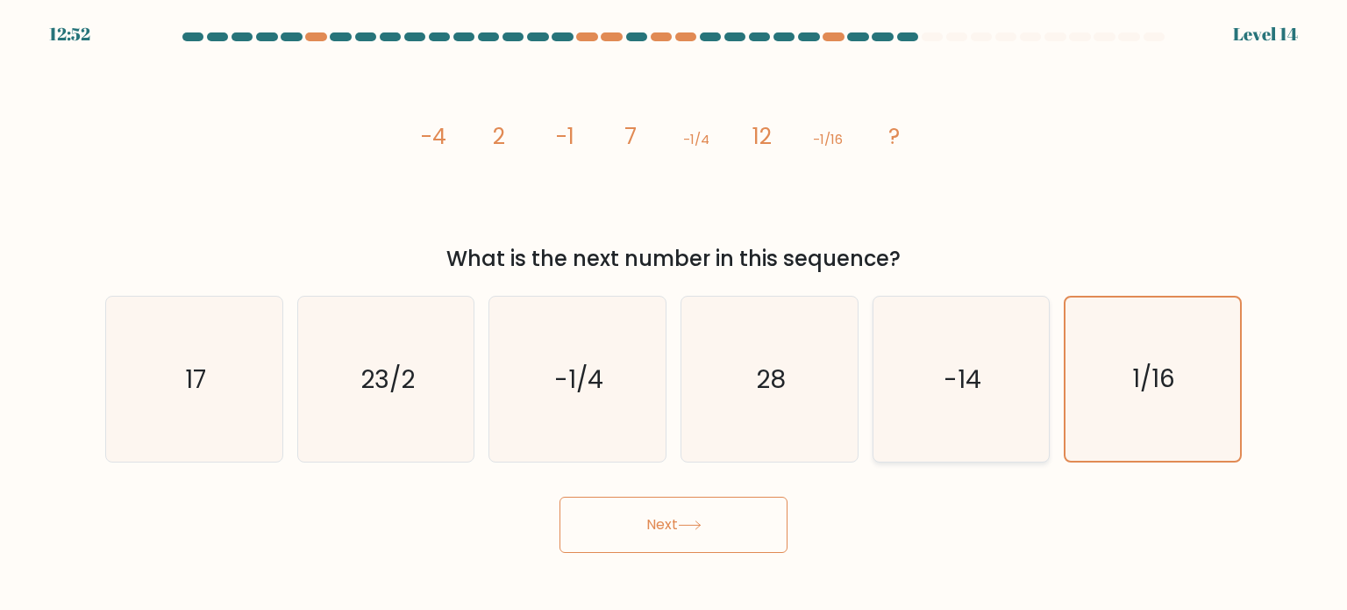
radio input "true"
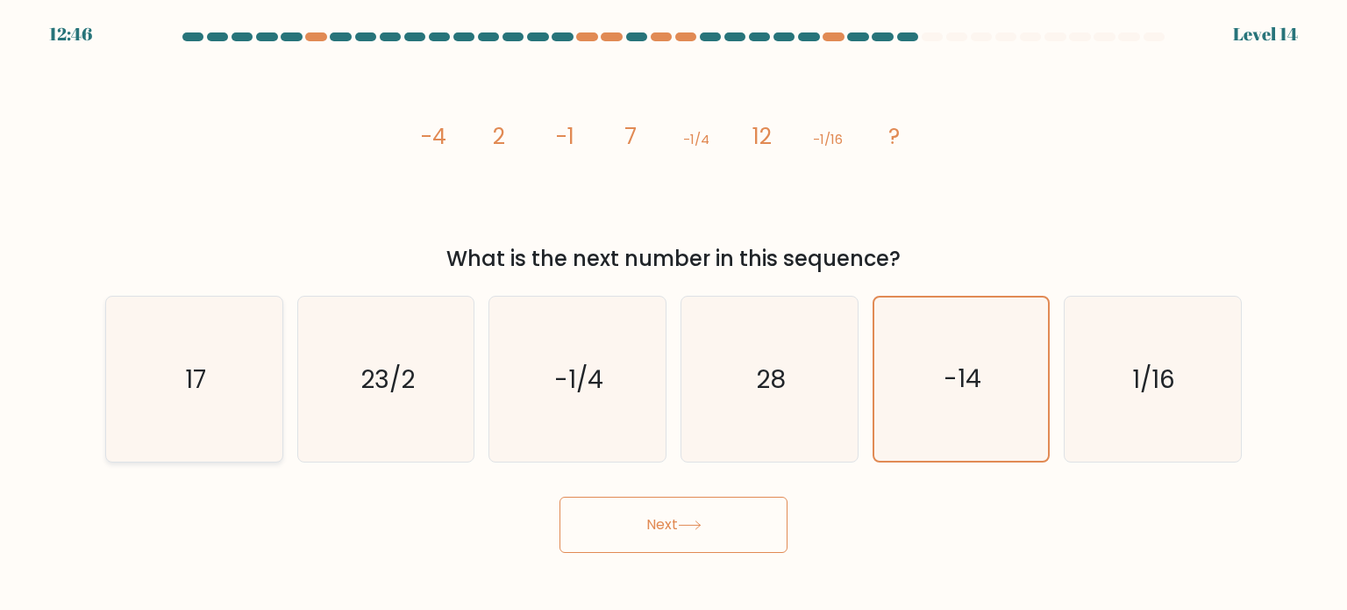
click at [197, 364] on text "17" at bounding box center [195, 378] width 21 height 35
click at [674, 314] on input "a. 17" at bounding box center [674, 309] width 1 height 9
radio input "true"
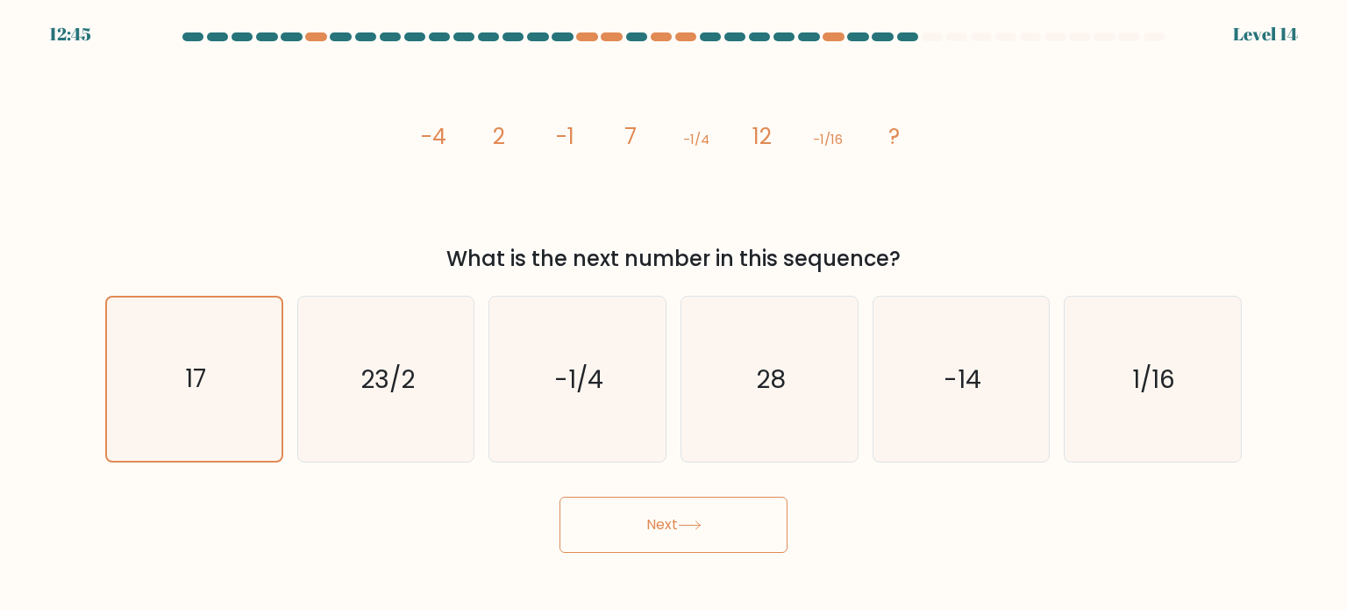
click at [628, 526] on button "Next" at bounding box center [674, 525] width 228 height 56
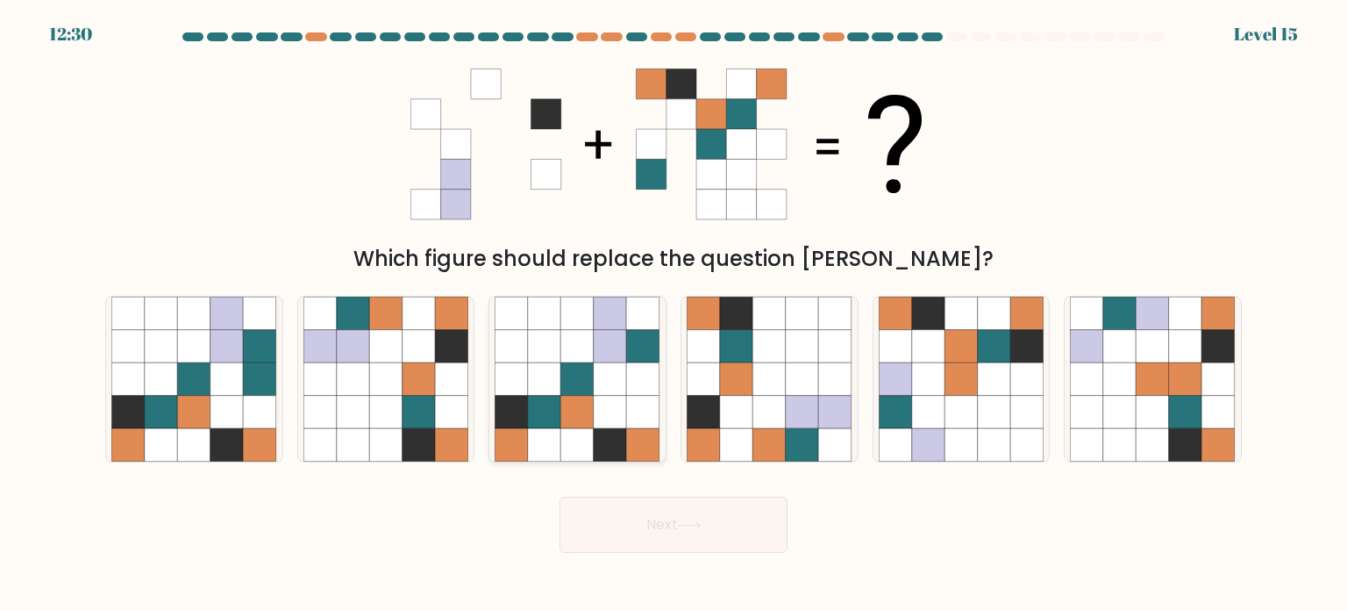
click at [611, 421] on icon at bounding box center [610, 411] width 33 height 33
click at [674, 314] on input "c." at bounding box center [674, 309] width 1 height 9
radio input "true"
click at [656, 509] on button "Next" at bounding box center [674, 525] width 228 height 56
click at [649, 533] on button "Next" at bounding box center [674, 525] width 228 height 56
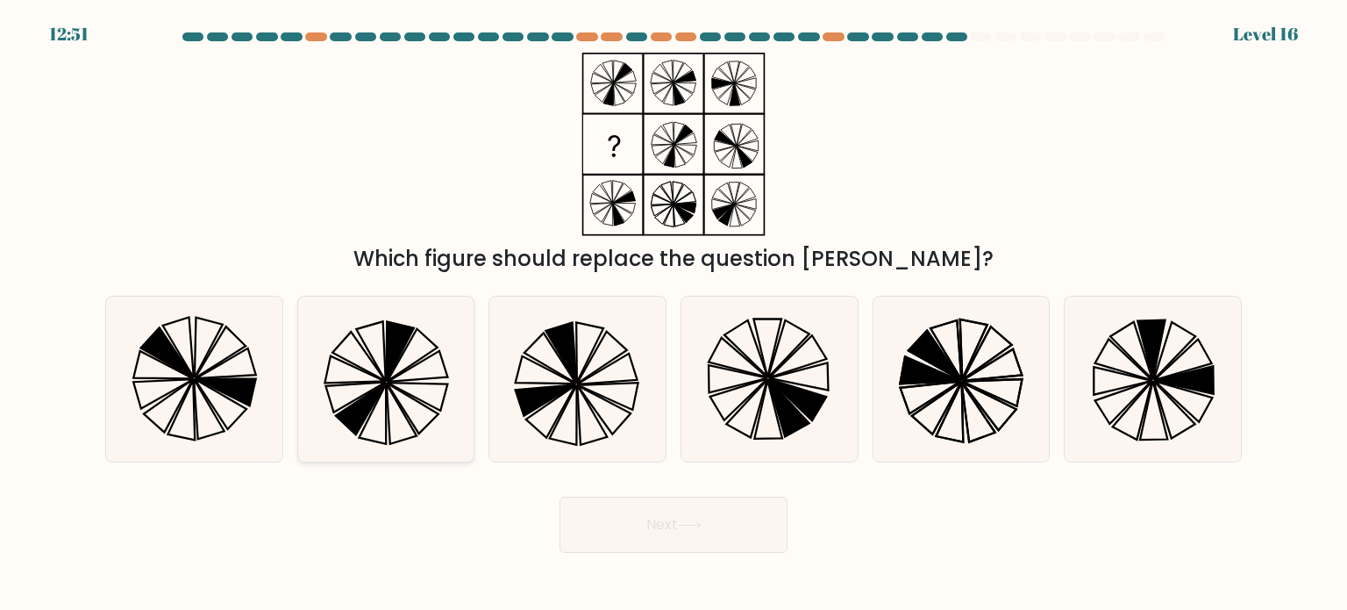
click at [432, 383] on icon at bounding box center [418, 396] width 61 height 28
click at [674, 314] on input "b." at bounding box center [674, 309] width 1 height 9
radio input "true"
click at [628, 518] on button "Next" at bounding box center [674, 525] width 228 height 56
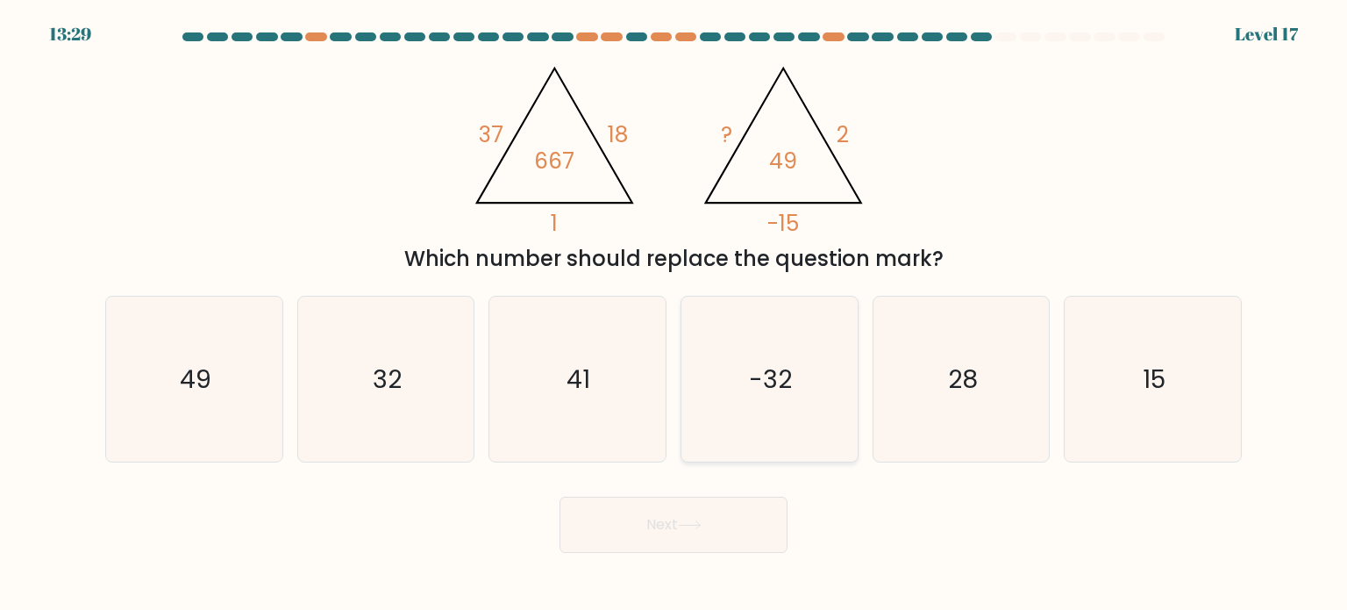
click at [790, 360] on icon "-32" at bounding box center [769, 379] width 165 height 165
click at [675, 314] on input "d. -32" at bounding box center [674, 309] width 1 height 9
radio input "true"
click at [728, 540] on button "Next" at bounding box center [674, 525] width 228 height 56
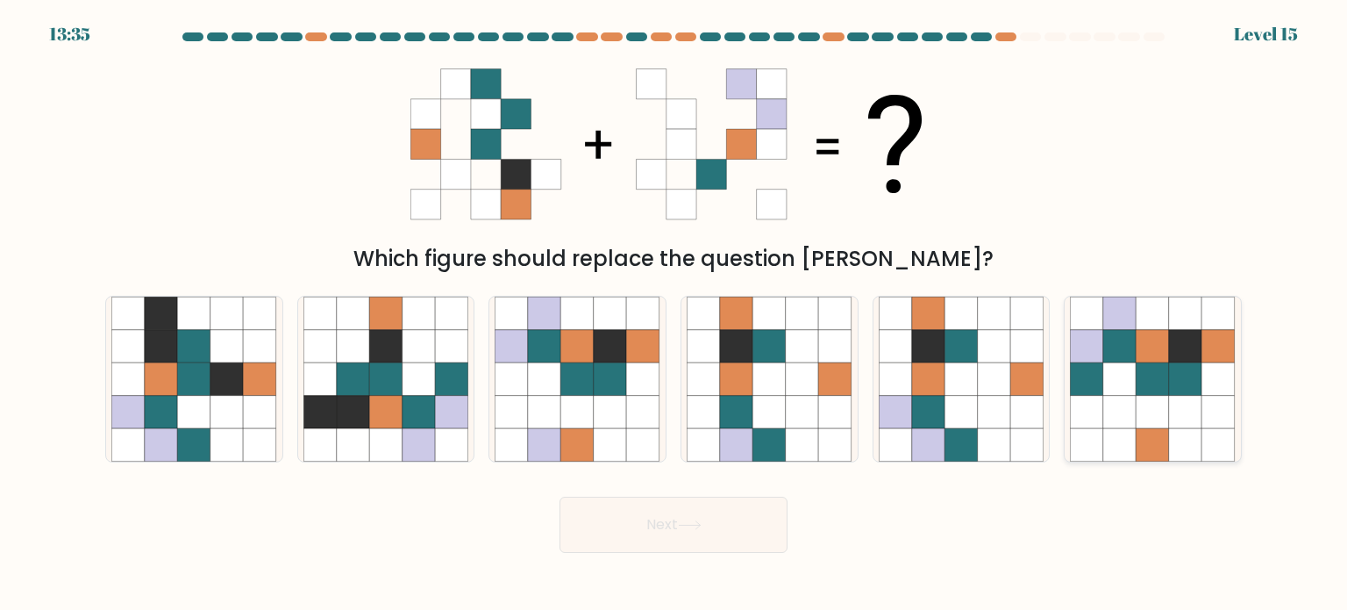
click at [1171, 429] on icon at bounding box center [1185, 444] width 33 height 33
click at [675, 314] on input "f." at bounding box center [674, 309] width 1 height 9
radio input "true"
click at [689, 540] on button "Next" at bounding box center [674, 525] width 228 height 56
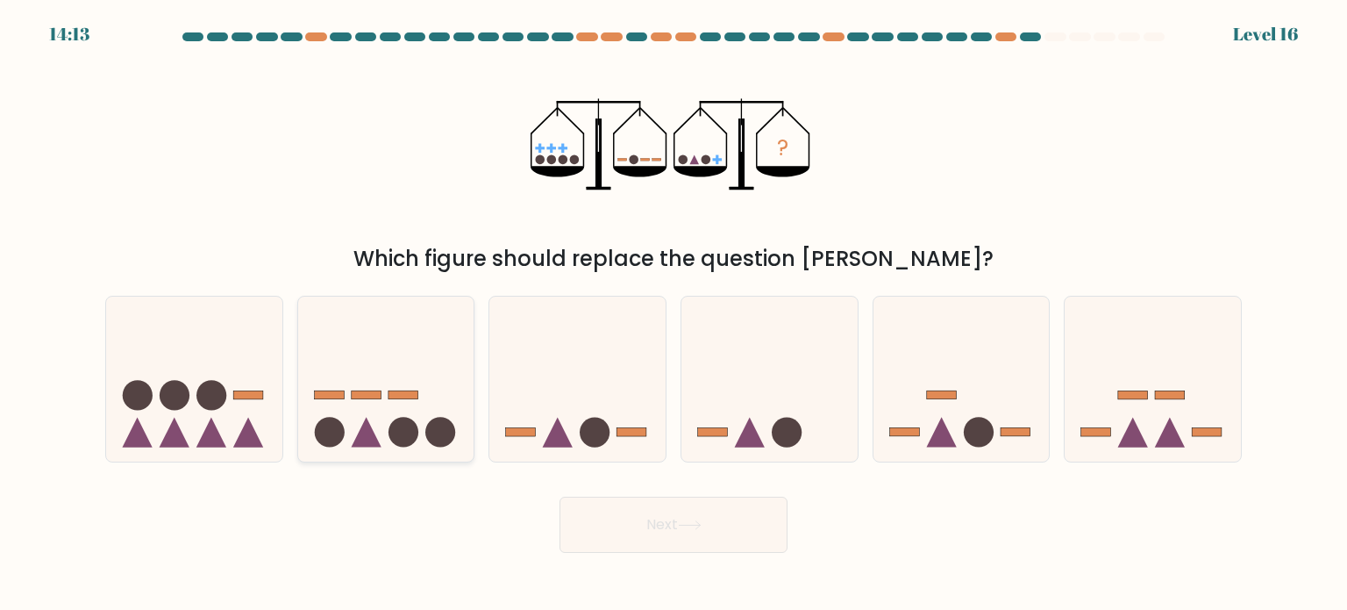
click at [370, 426] on icon at bounding box center [366, 432] width 30 height 30
click at [674, 314] on input "b." at bounding box center [674, 309] width 1 height 9
radio input "true"
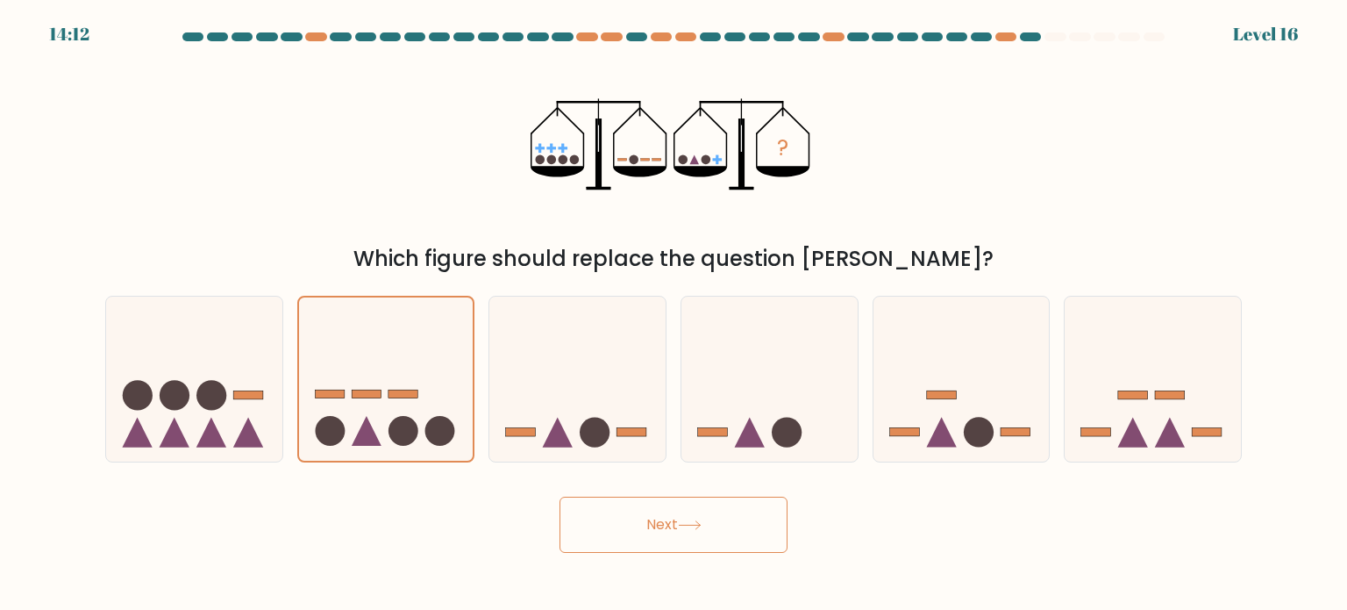
click at [726, 542] on button "Next" at bounding box center [674, 525] width 228 height 56
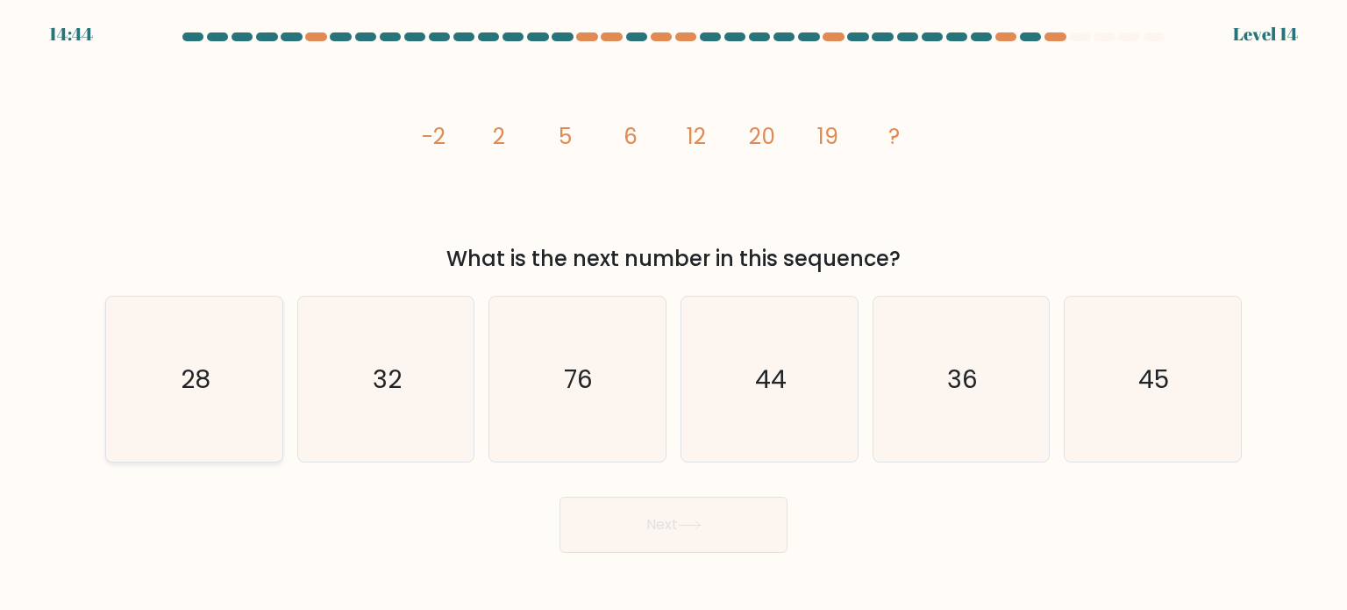
click at [151, 392] on icon "28" at bounding box center [193, 379] width 165 height 165
click at [674, 314] on input "a. 28" at bounding box center [674, 309] width 1 height 9
radio input "true"
click at [606, 508] on button "Next" at bounding box center [674, 525] width 228 height 56
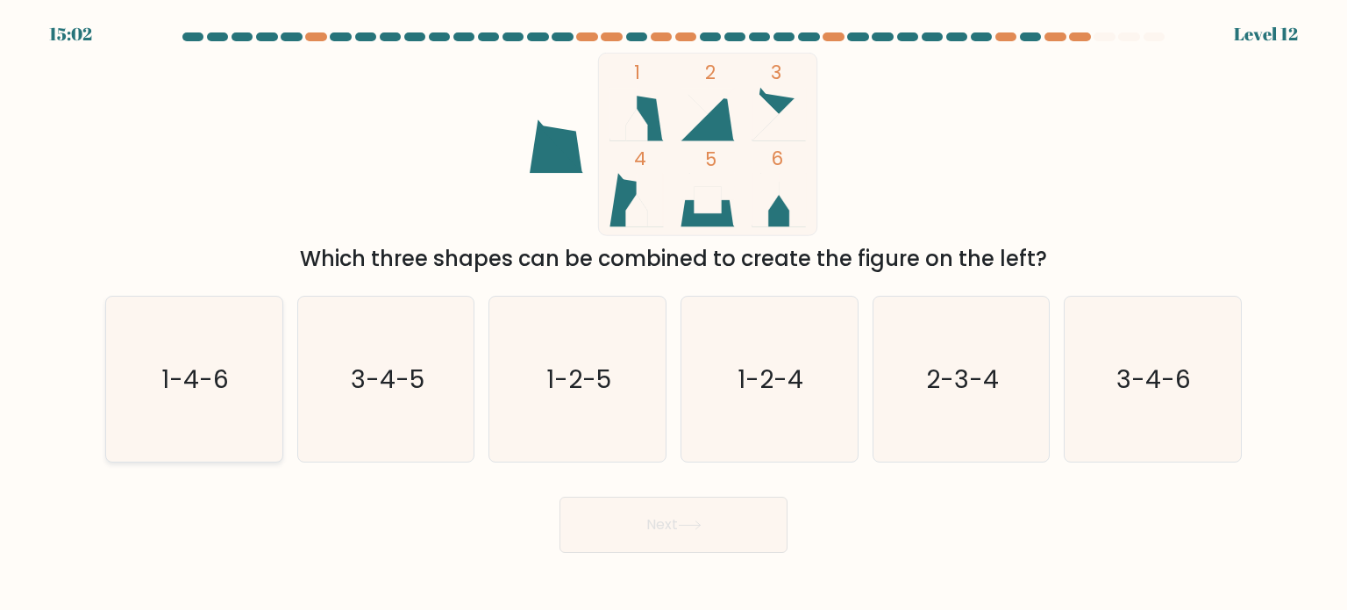
drag, startPoint x: 173, startPoint y: 378, endPoint x: 449, endPoint y: 436, distance: 282.3
click at [175, 378] on text "1-4-6" at bounding box center [196, 378] width 68 height 35
click at [674, 314] on input "a. 1-4-6" at bounding box center [674, 309] width 1 height 9
radio input "true"
click at [667, 527] on button "Next" at bounding box center [674, 525] width 228 height 56
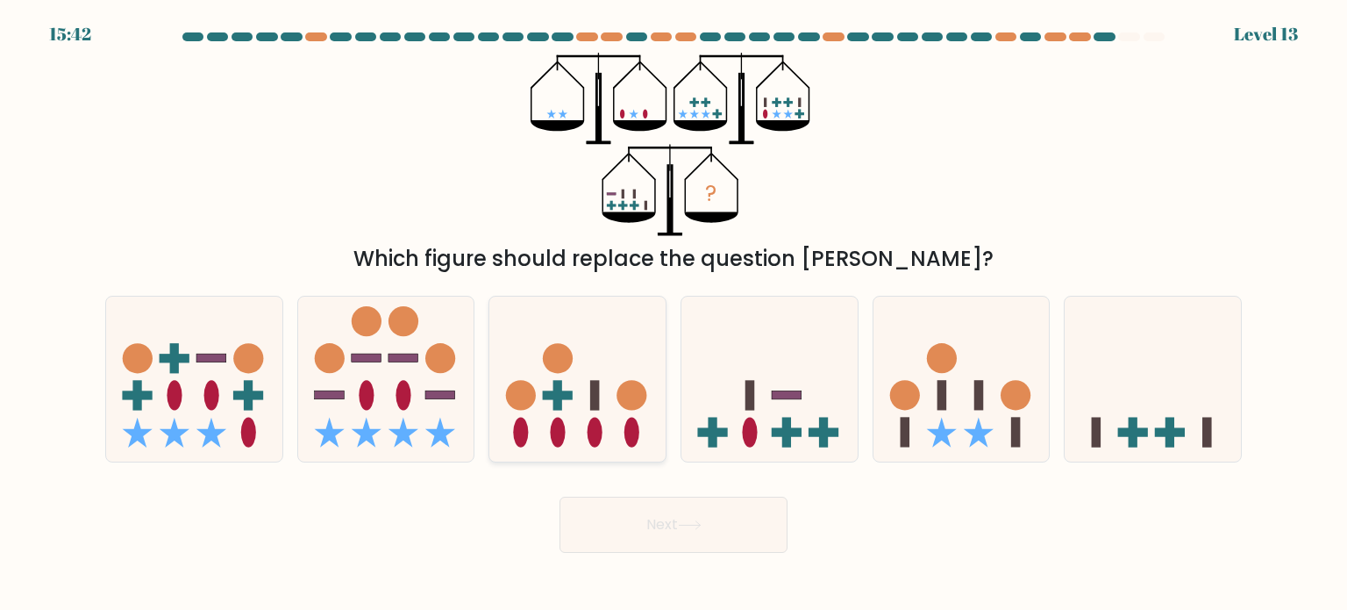
click at [600, 418] on icon at bounding box center [577, 379] width 176 height 146
click at [674, 314] on input "c." at bounding box center [674, 309] width 1 height 9
radio input "true"
click at [825, 417] on icon at bounding box center [770, 379] width 176 height 146
click at [675, 314] on input "d." at bounding box center [674, 309] width 1 height 9
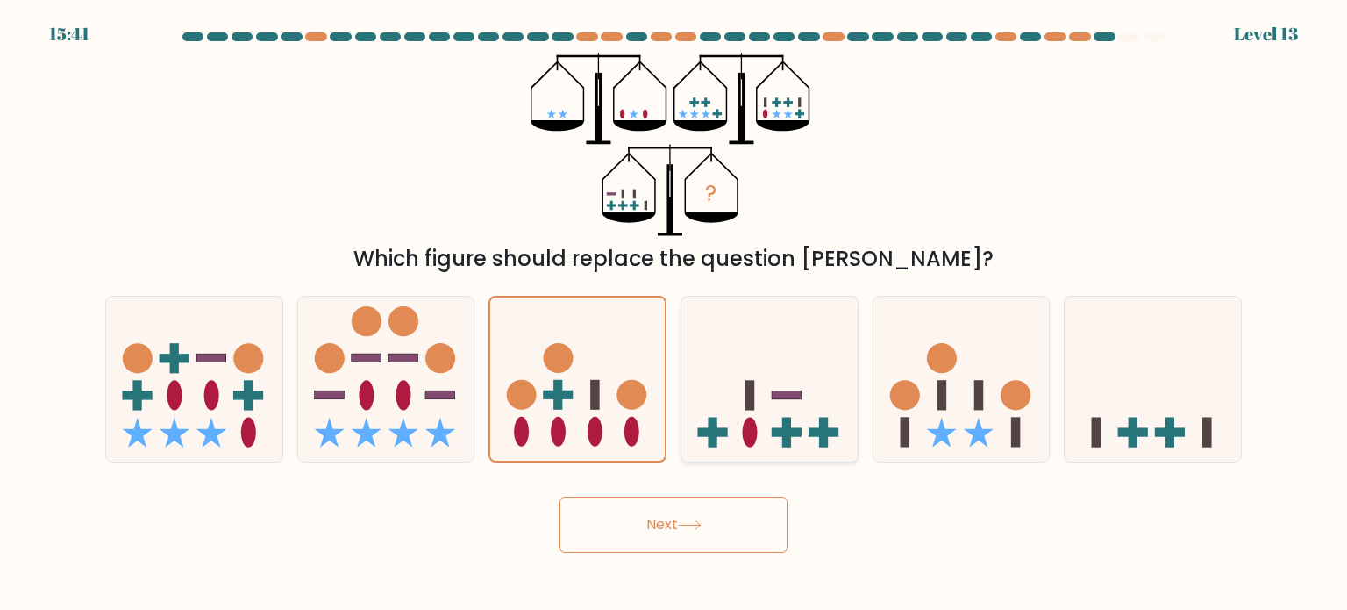
radio input "true"
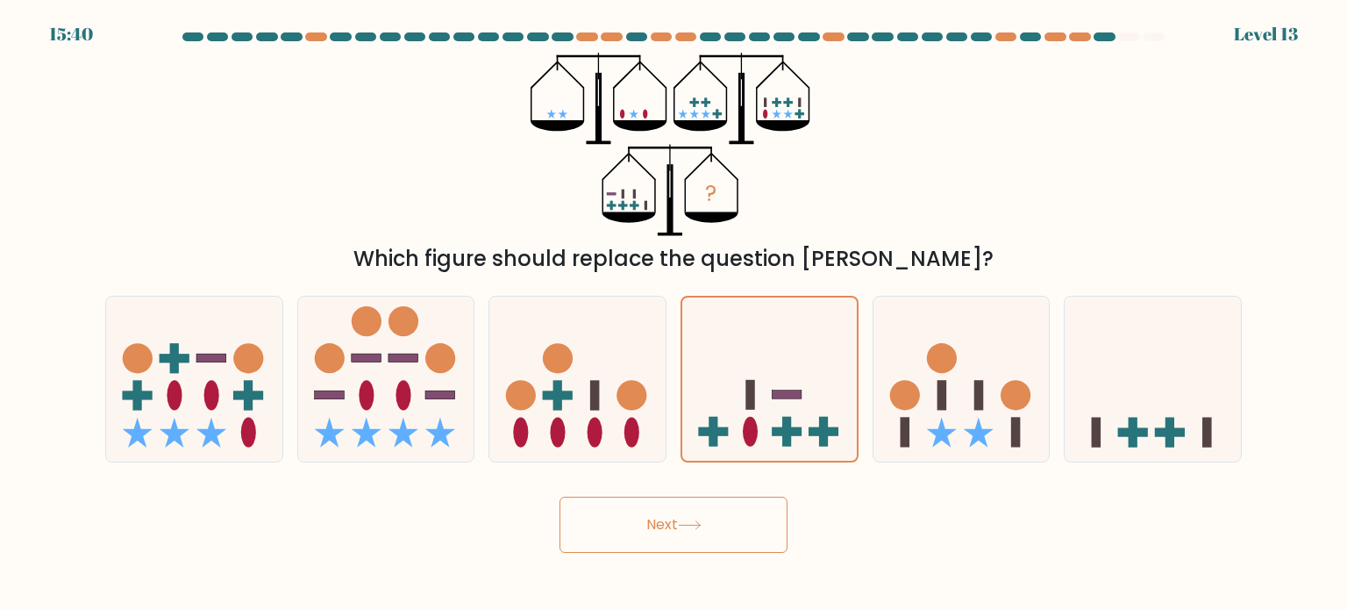
click at [744, 536] on button "Next" at bounding box center [674, 525] width 228 height 56
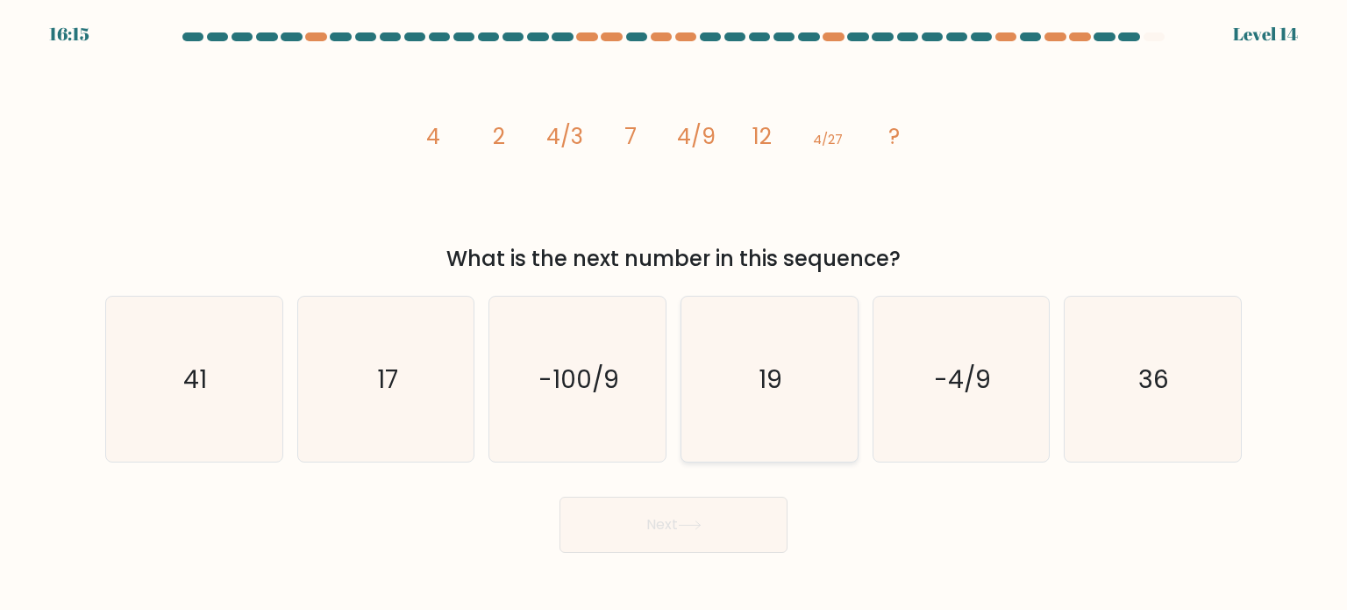
click at [775, 367] on text "19" at bounding box center [772, 378] width 24 height 35
click at [675, 314] on input "d. 19" at bounding box center [674, 309] width 1 height 9
radio input "true"
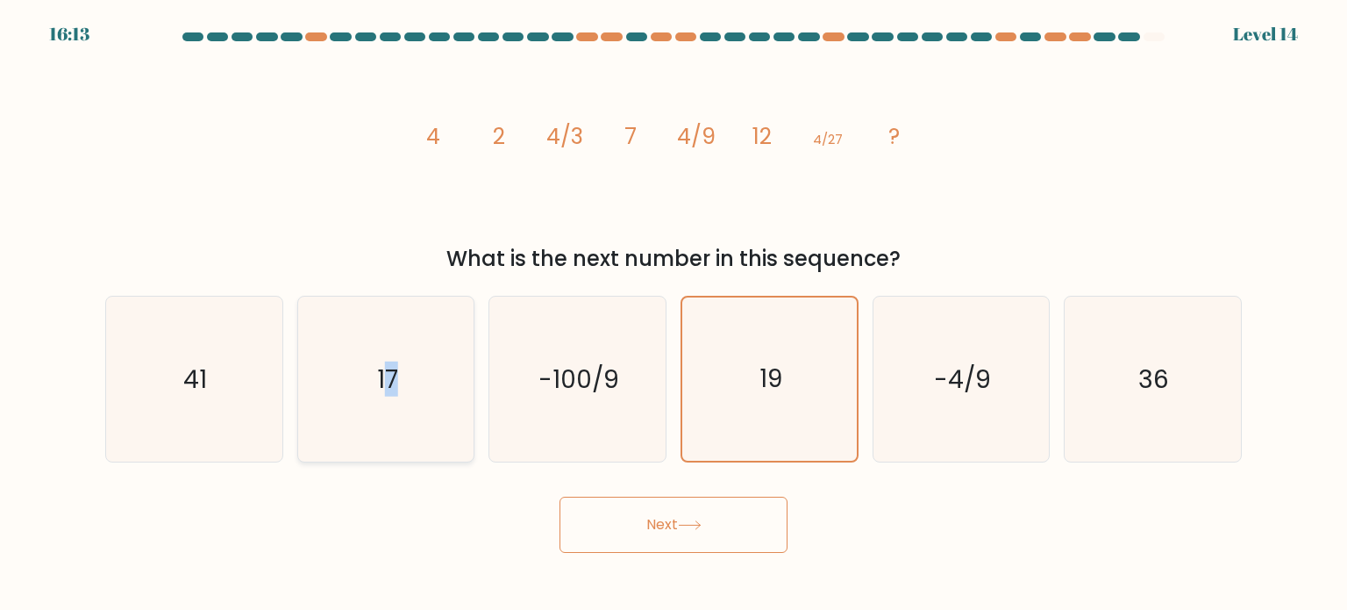
drag, startPoint x: 390, startPoint y: 411, endPoint x: 391, endPoint y: 425, distance: 14.9
click at [391, 418] on icon "17" at bounding box center [386, 379] width 165 height 165
click at [644, 507] on button "Next" at bounding box center [674, 525] width 228 height 56
click at [646, 518] on button "Next" at bounding box center [674, 525] width 228 height 56
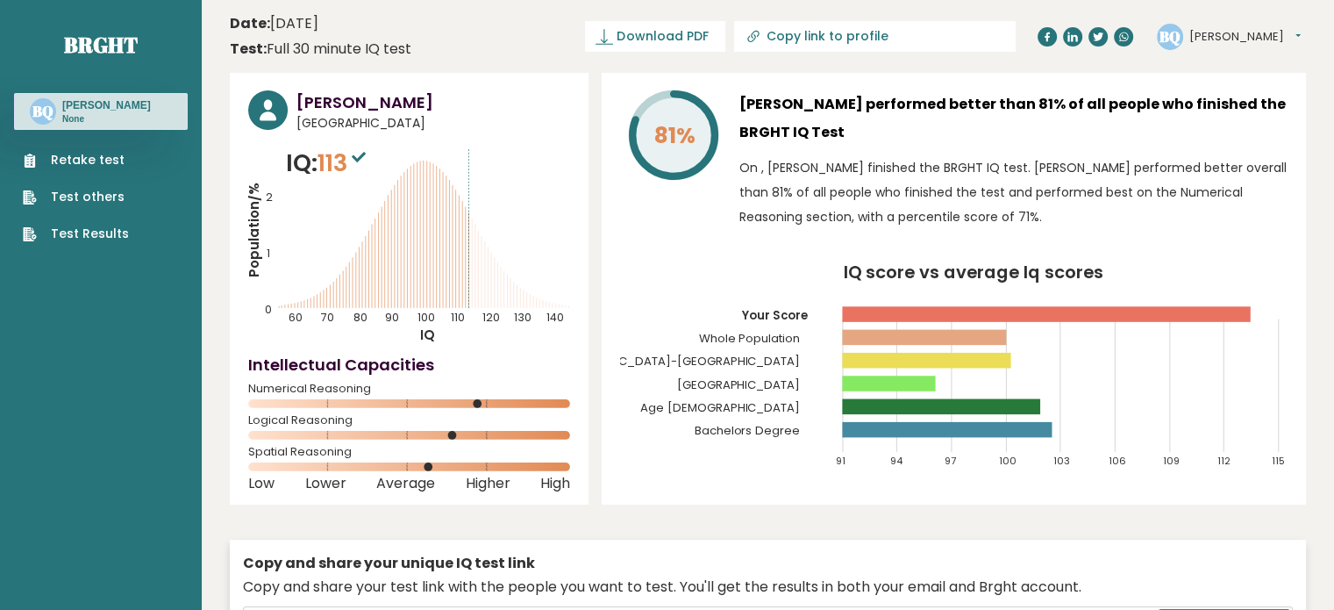
drag, startPoint x: 1223, startPoint y: 19, endPoint x: 1204, endPoint y: 14, distance: 20.0
click at [1223, 19] on div "BQ Beatrice Dashboard Profile Settings Logout" at bounding box center [1231, 36] width 149 height 35
